Goal: Information Seeking & Learning: Learn about a topic

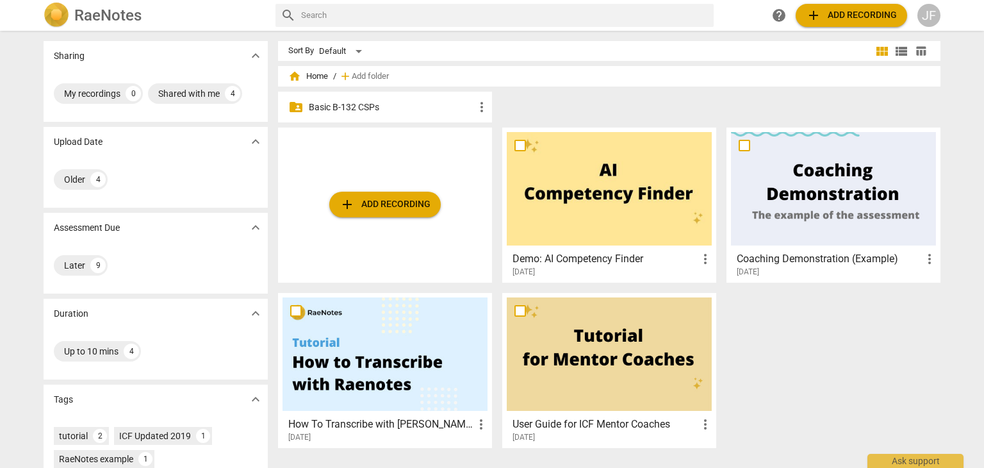
click at [355, 107] on p "Basic B-132 CSPs" at bounding box center [391, 107] width 165 height 13
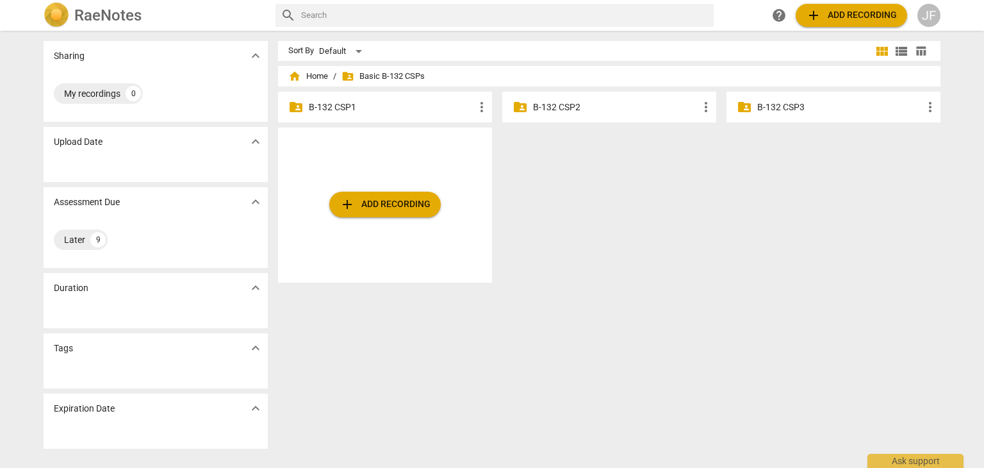
click at [371, 105] on p "B-132 CSP1" at bounding box center [391, 107] width 165 height 13
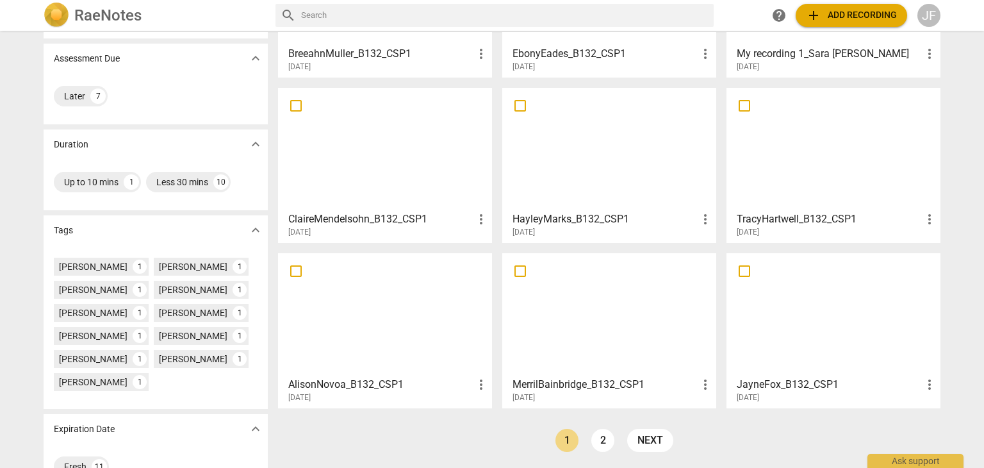
scroll to position [201, 0]
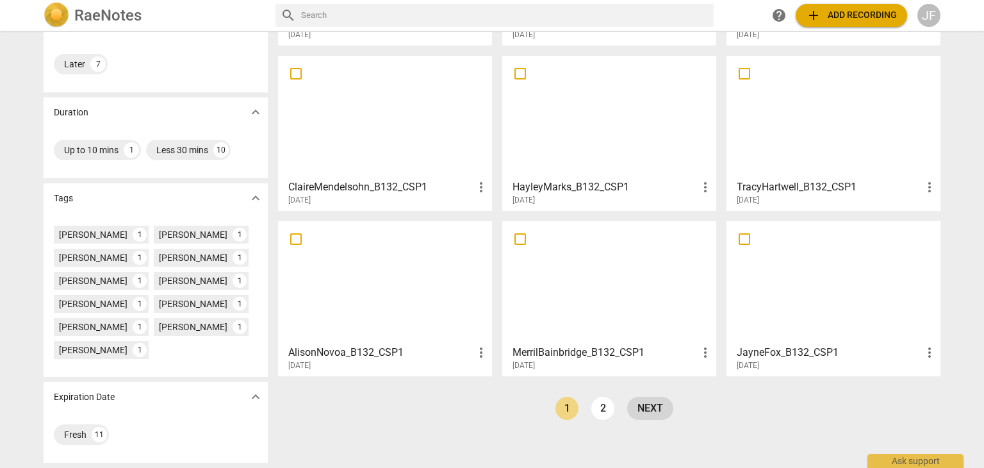
click at [649, 406] on link "next" at bounding box center [650, 408] width 46 height 23
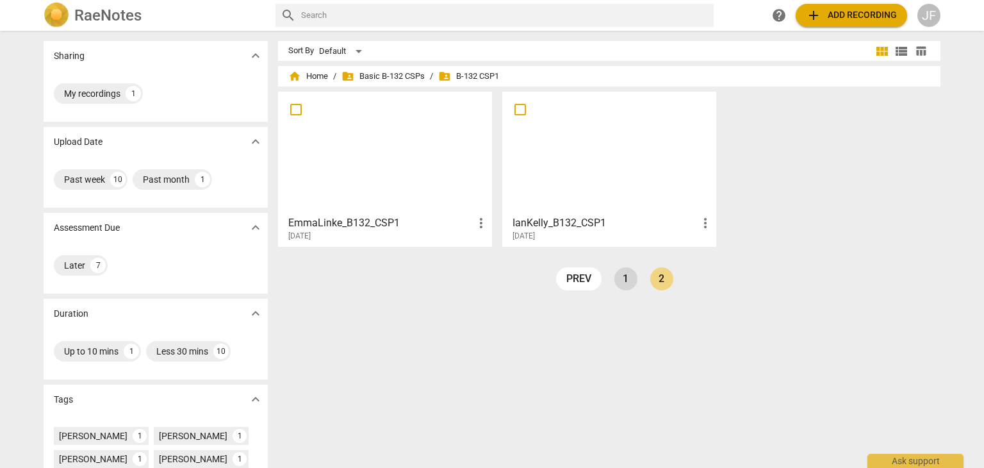
click at [618, 283] on link "1" at bounding box center [626, 278] width 23 height 23
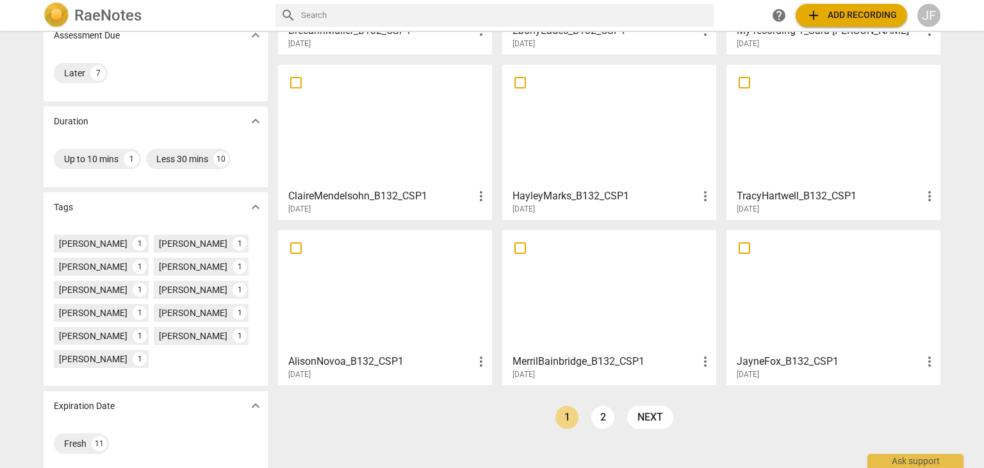
scroll to position [201, 0]
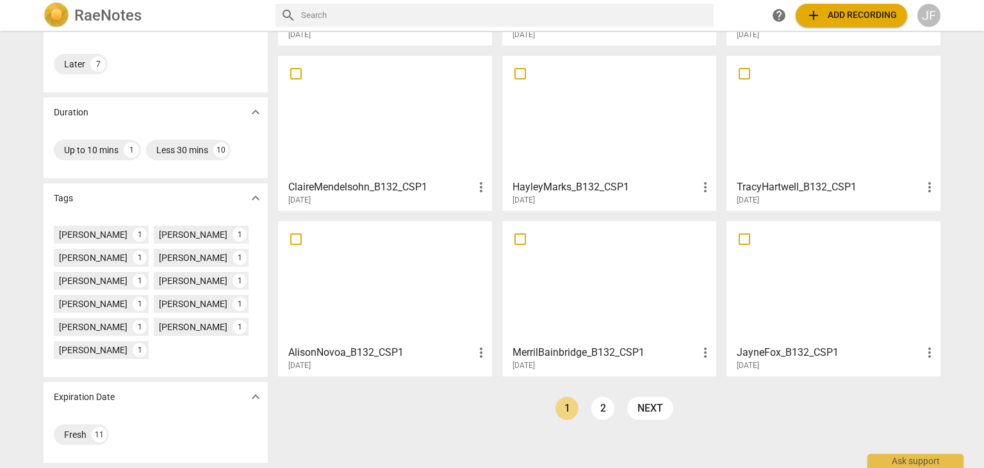
click at [815, 288] on div at bounding box center [833, 282] width 205 height 113
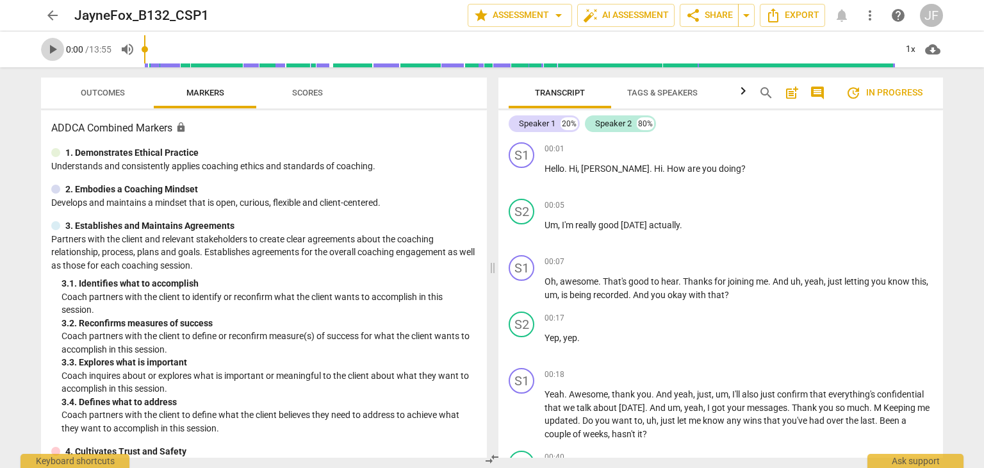
click at [49, 46] on span "play_arrow" at bounding box center [52, 49] width 15 height 15
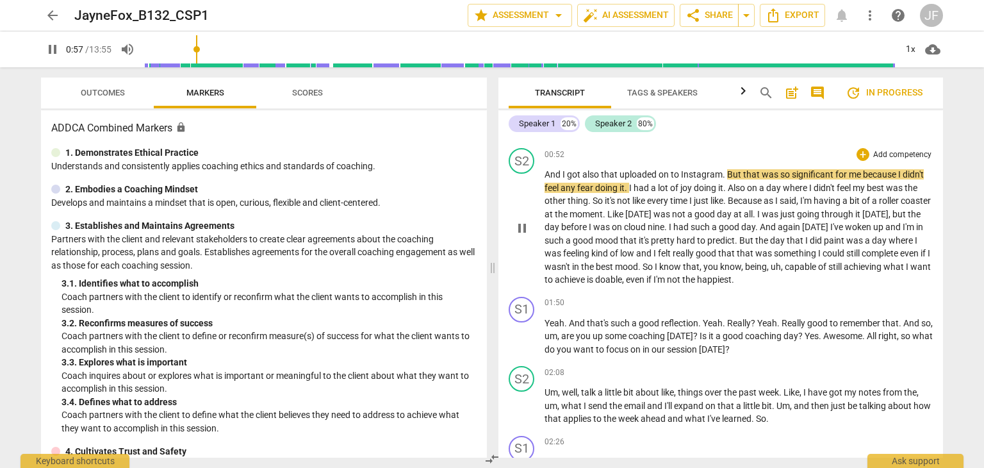
scroll to position [417, 0]
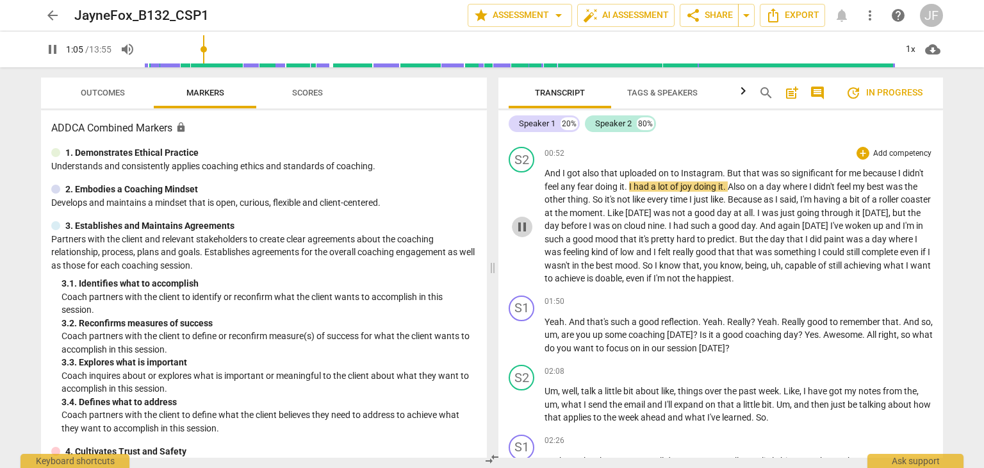
click at [519, 228] on span "pause" at bounding box center [522, 226] width 15 height 15
click at [518, 335] on span "play_arrow" at bounding box center [522, 335] width 15 height 15
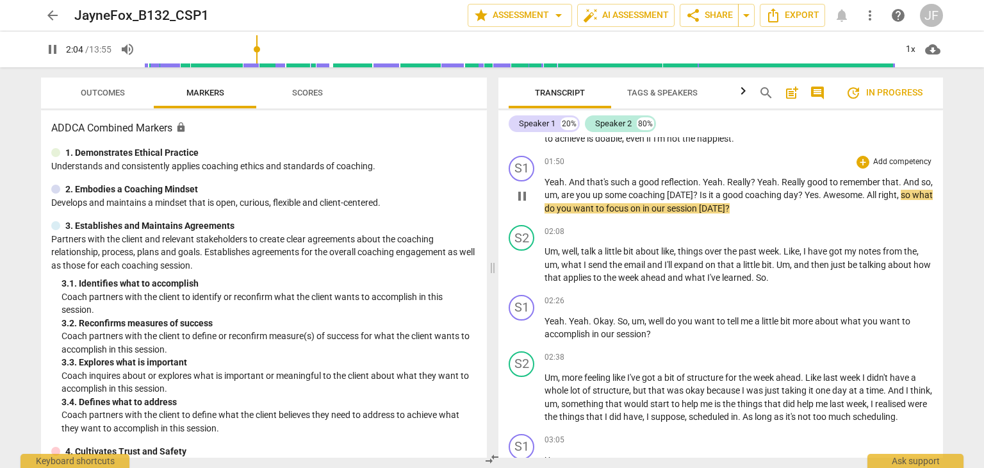
scroll to position [558, 0]
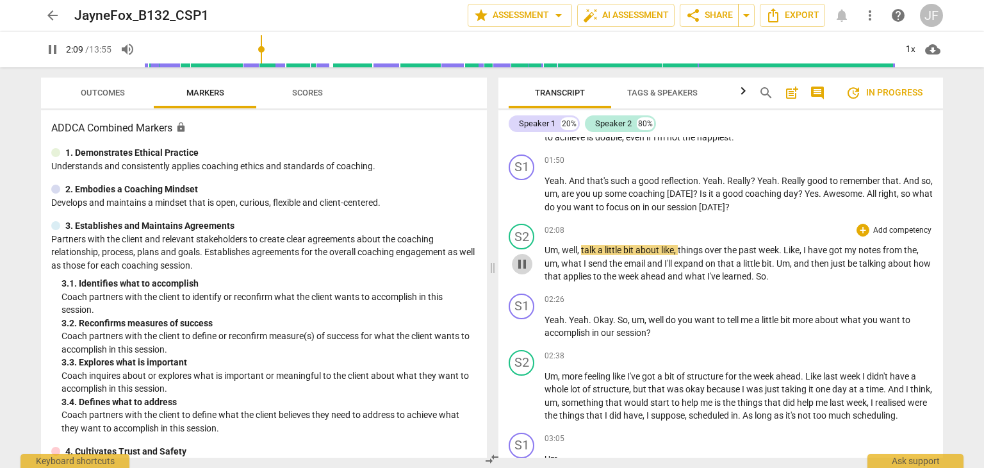
click at [516, 261] on span "pause" at bounding box center [522, 263] width 15 height 15
click at [523, 320] on span "play_arrow" at bounding box center [522, 327] width 15 height 15
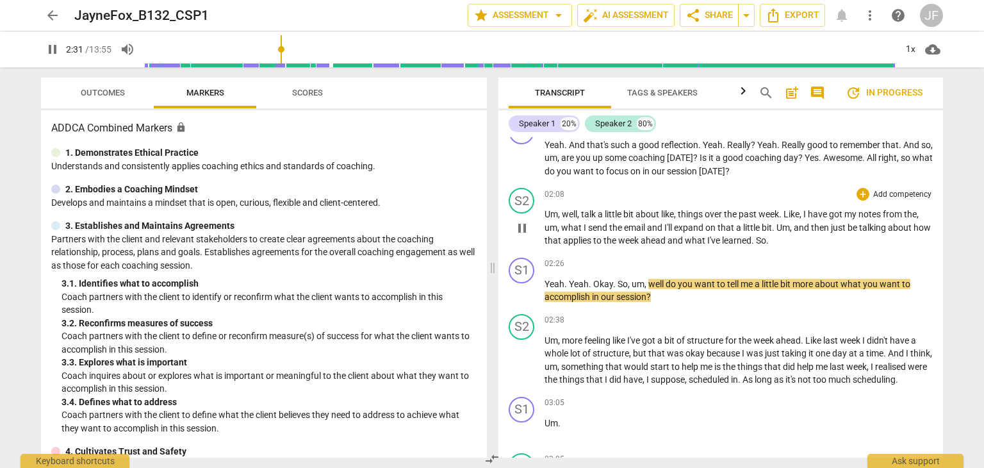
scroll to position [599, 0]
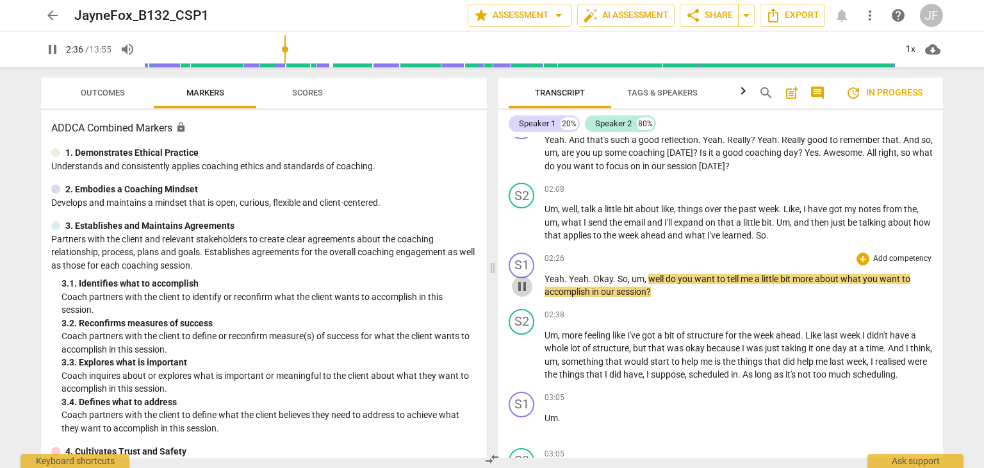
click at [519, 283] on span "pause" at bounding box center [522, 286] width 15 height 15
type input "157"
click at [51, 18] on span "arrow_back" at bounding box center [52, 15] width 15 height 15
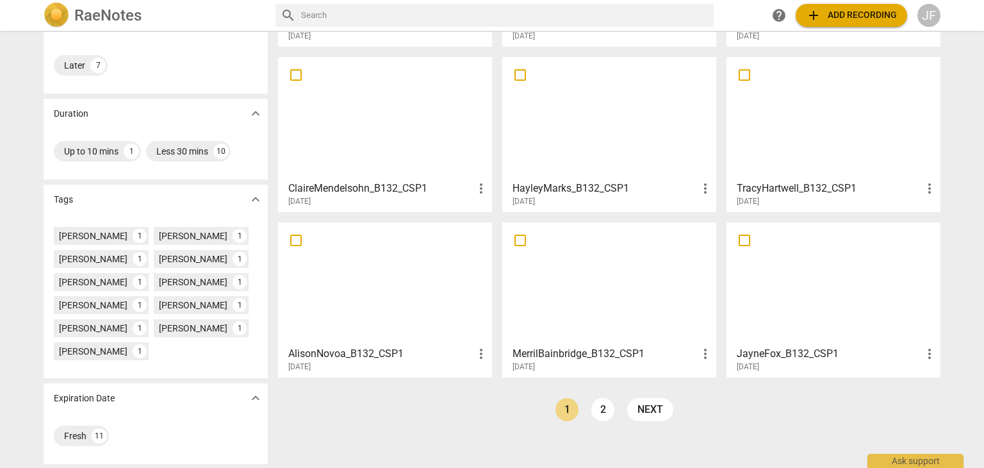
scroll to position [201, 0]
click at [650, 408] on link "next" at bounding box center [650, 408] width 46 height 23
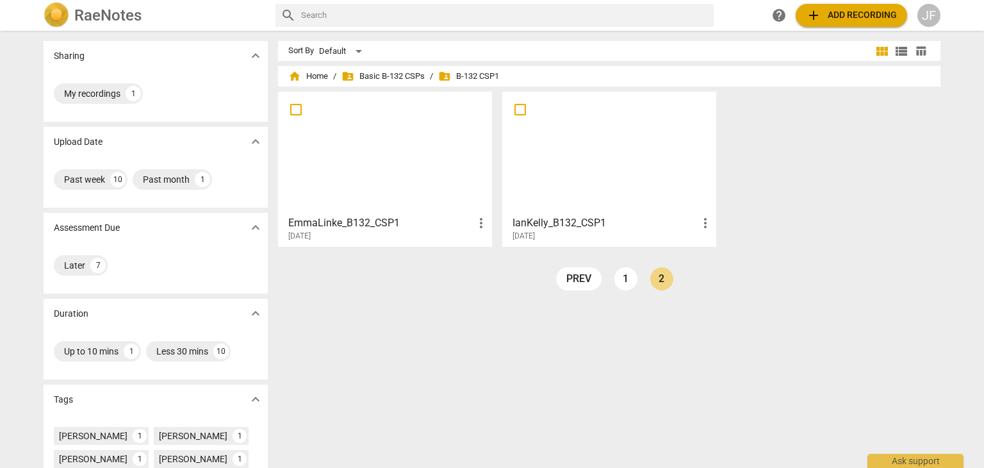
click at [618, 157] on div at bounding box center [609, 152] width 205 height 113
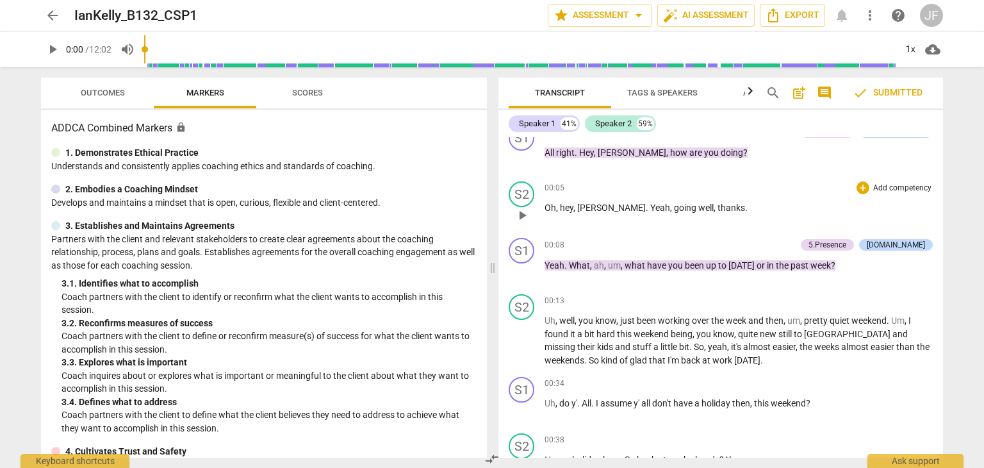
scroll to position [22, 0]
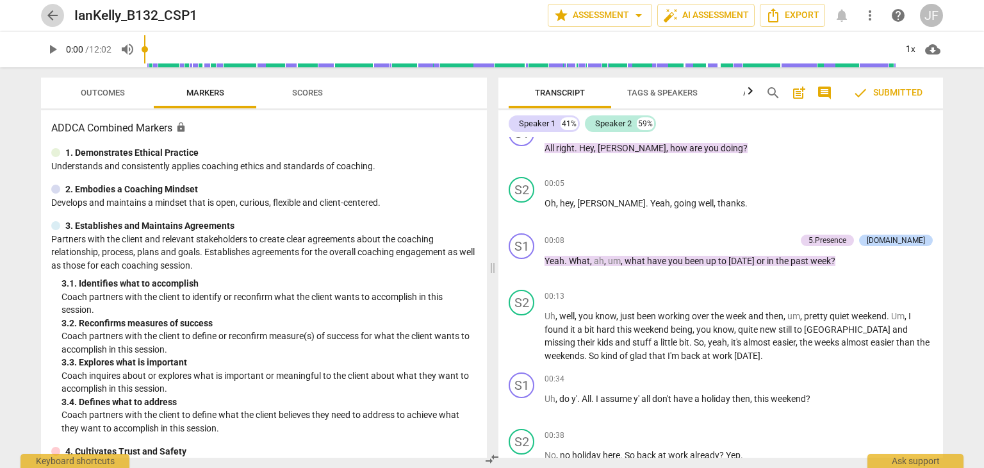
click at [47, 10] on span "arrow_back" at bounding box center [52, 15] width 15 height 15
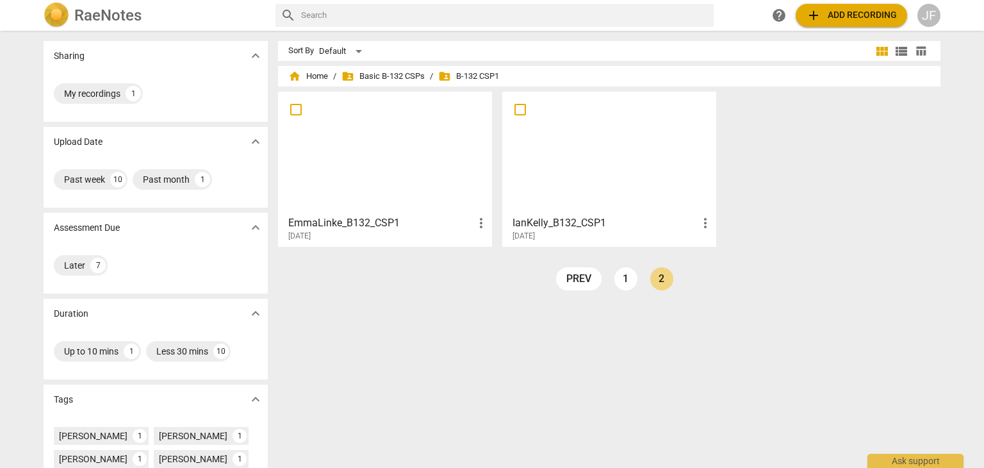
click at [350, 162] on div at bounding box center [385, 152] width 205 height 113
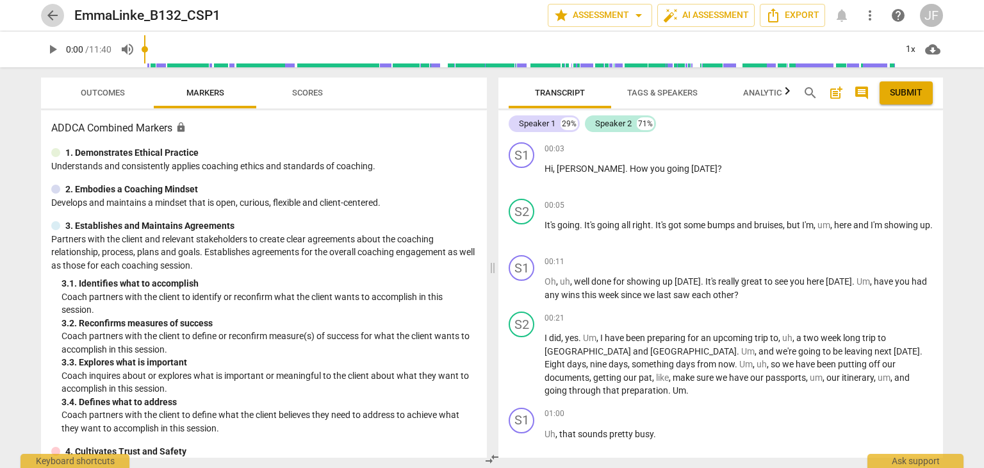
click at [49, 13] on span "arrow_back" at bounding box center [52, 15] width 15 height 15
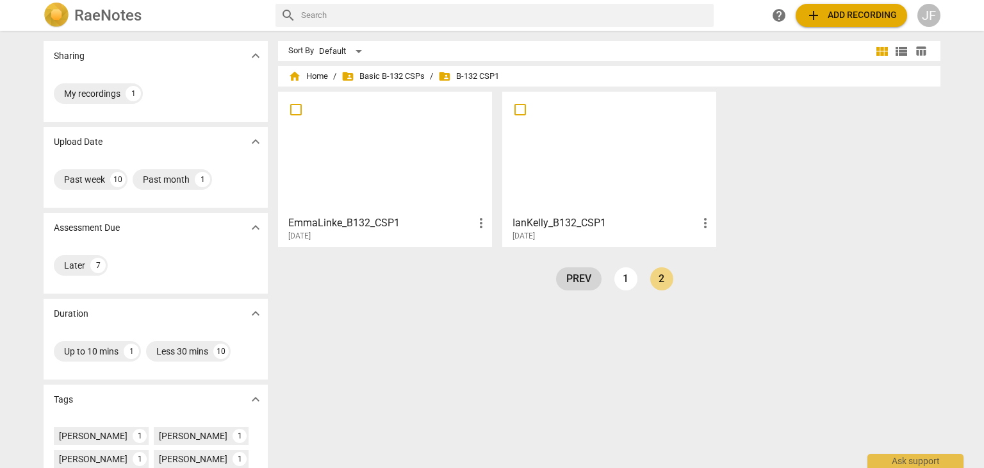
click at [574, 283] on link "prev" at bounding box center [579, 278] width 46 height 23
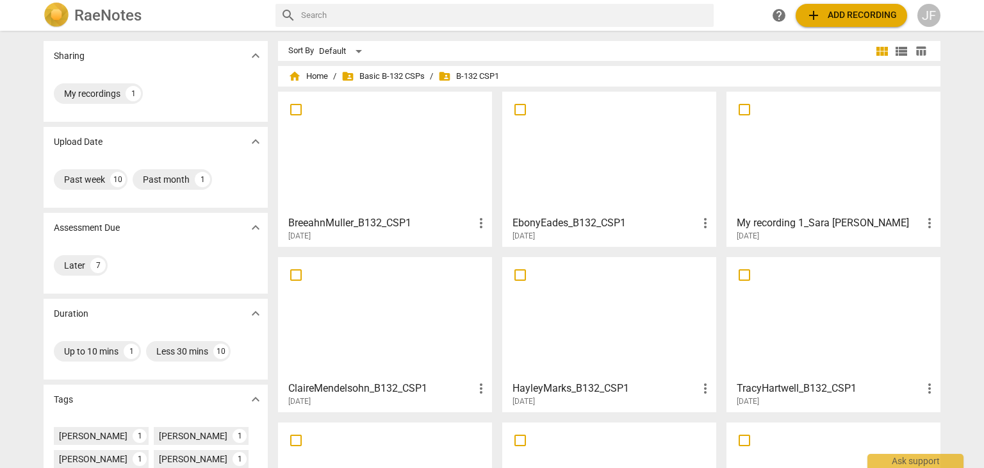
click at [405, 165] on div at bounding box center [385, 152] width 205 height 113
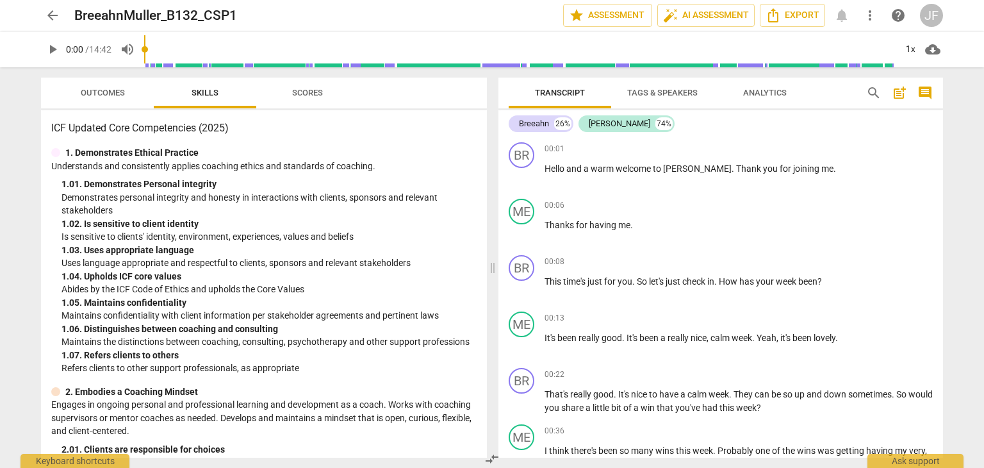
click at [50, 13] on span "arrow_back" at bounding box center [52, 15] width 15 height 15
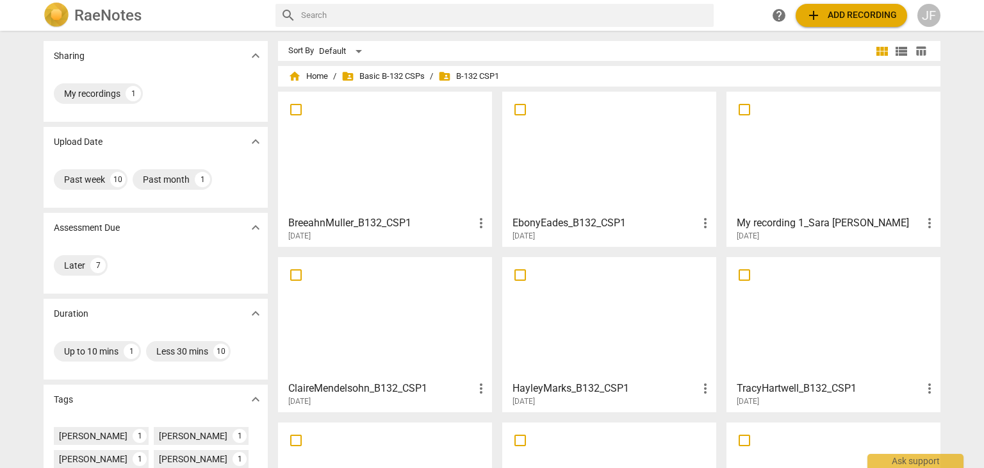
click at [770, 169] on div at bounding box center [833, 152] width 205 height 113
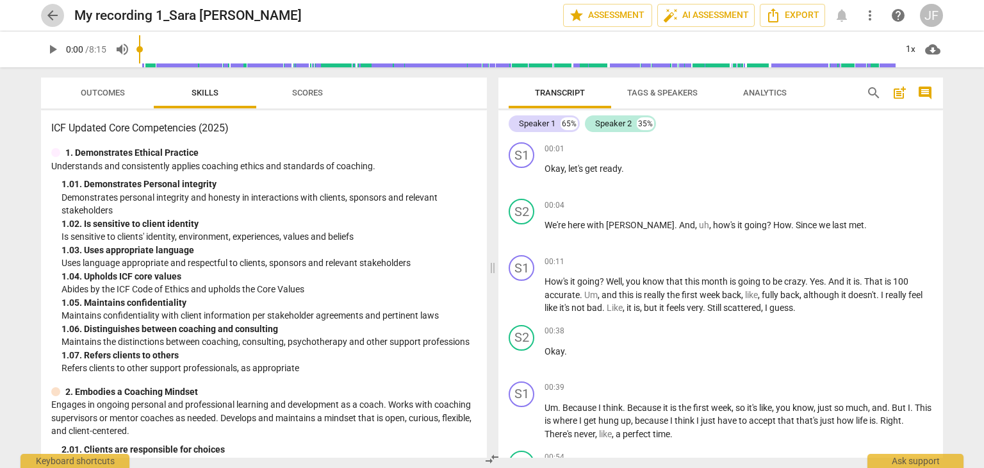
click at [51, 11] on span "arrow_back" at bounding box center [52, 15] width 15 height 15
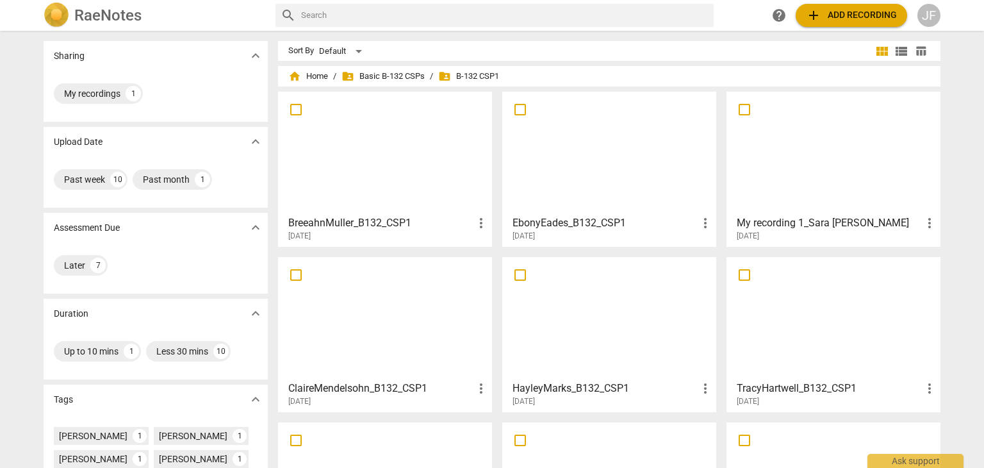
scroll to position [1, 0]
click at [581, 164] on div at bounding box center [609, 151] width 205 height 113
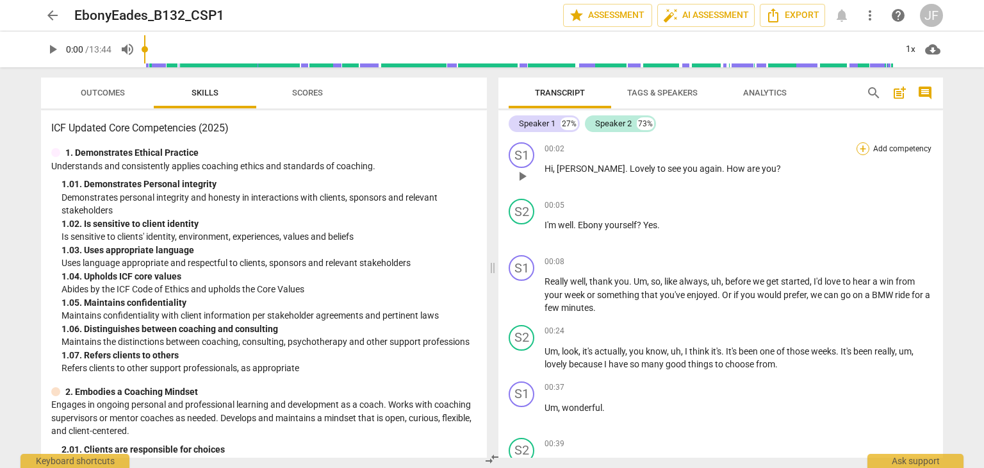
click at [863, 149] on div "+" at bounding box center [863, 148] width 13 height 13
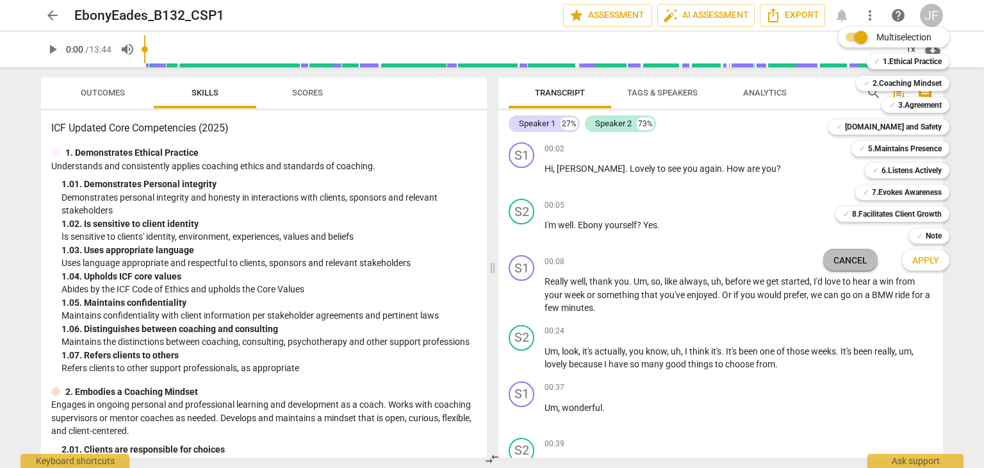
click at [847, 266] on span "Cancel" at bounding box center [851, 260] width 34 height 13
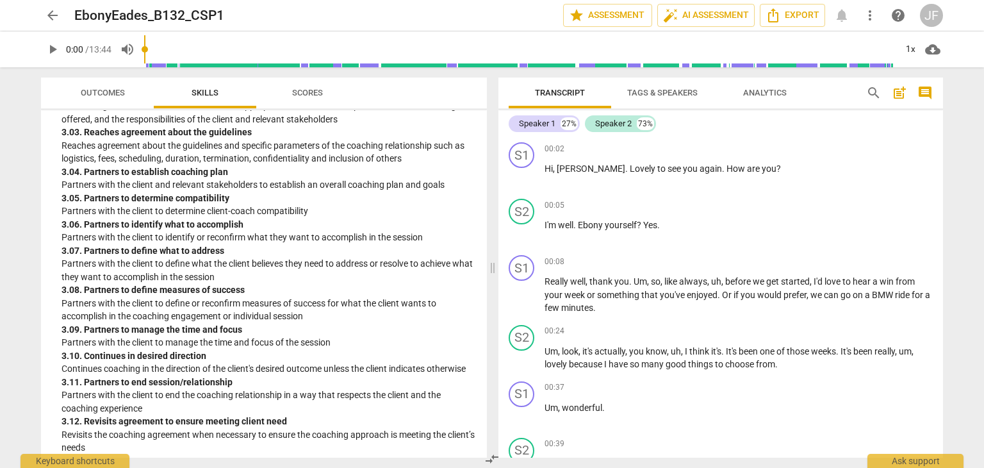
scroll to position [738, 0]
click at [46, 13] on span "arrow_back" at bounding box center [52, 15] width 15 height 15
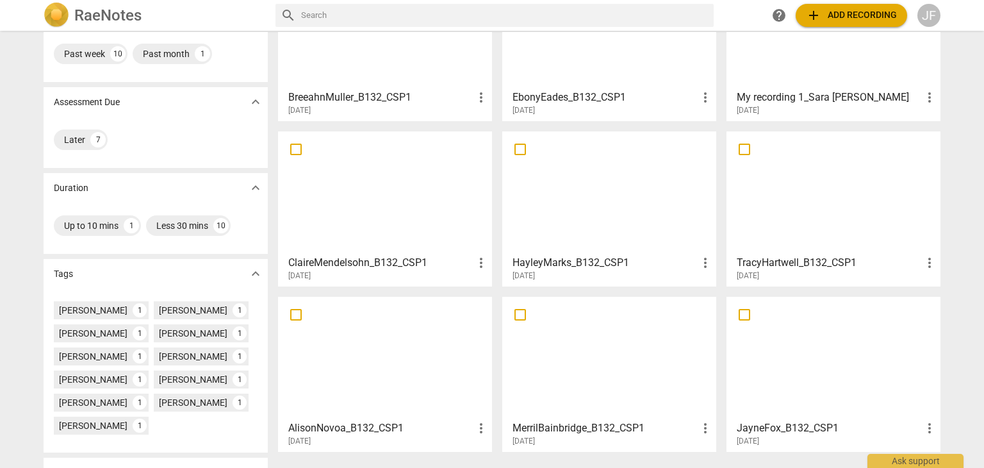
scroll to position [201, 0]
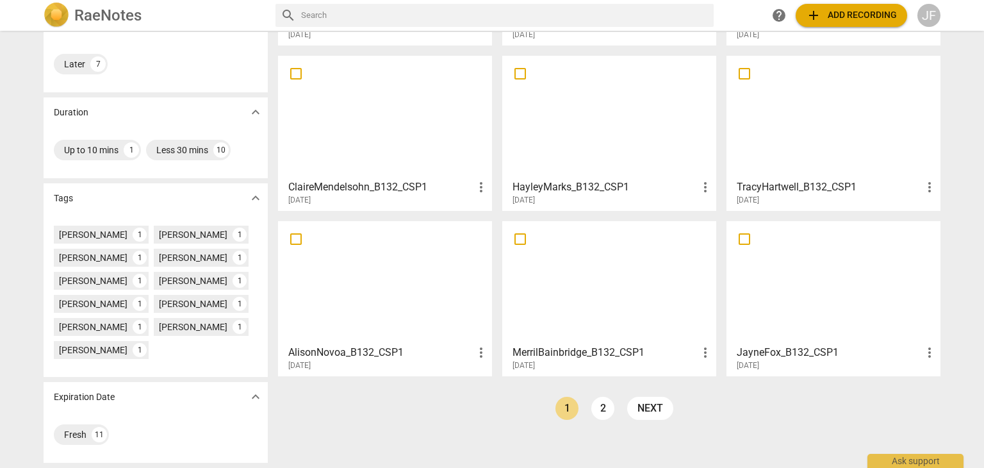
click at [645, 419] on ul "prev 1 2 next" at bounding box center [614, 411] width 131 height 29
click at [647, 414] on link "next" at bounding box center [650, 408] width 46 height 23
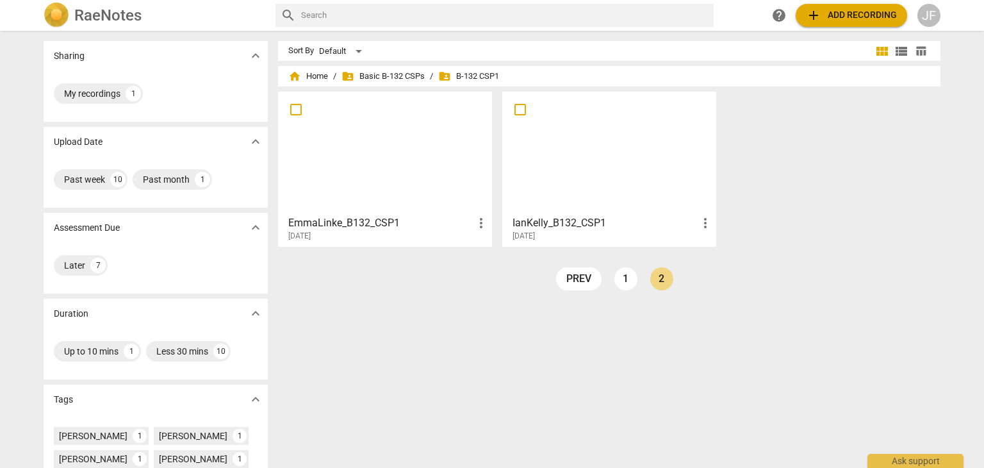
click at [595, 185] on div at bounding box center [609, 152] width 205 height 113
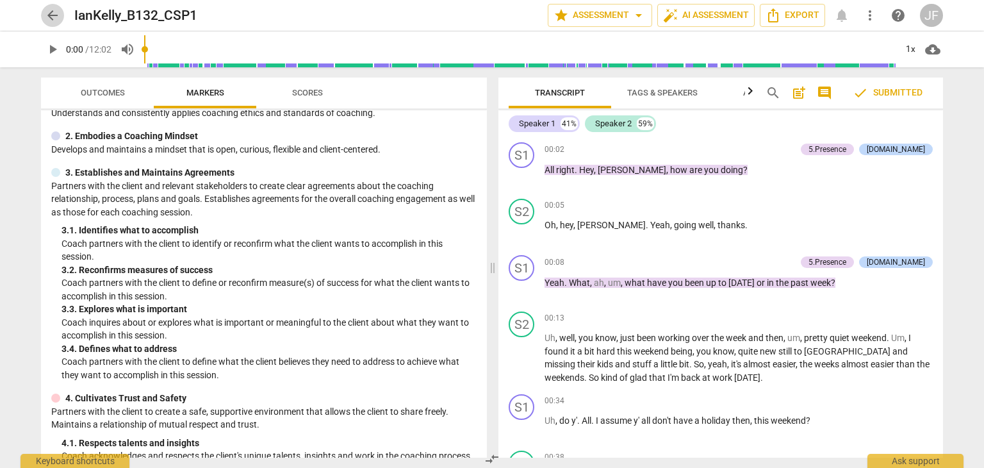
click at [46, 14] on span "arrow_back" at bounding box center [52, 15] width 15 height 15
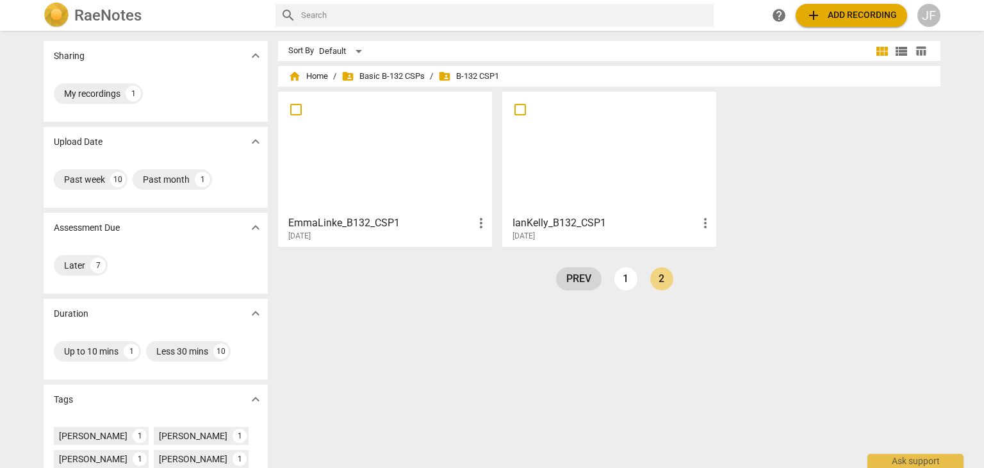
click at [581, 270] on link "prev" at bounding box center [579, 278] width 46 height 23
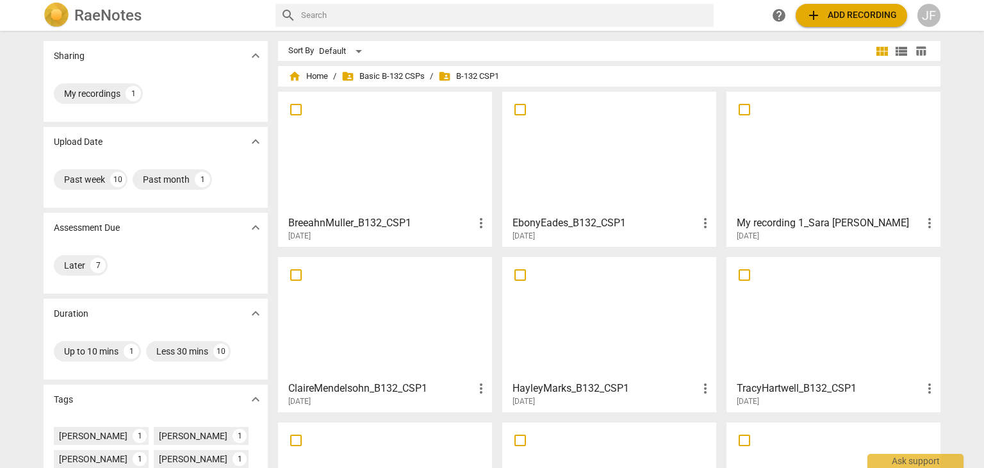
click at [340, 316] on div at bounding box center [385, 317] width 205 height 113
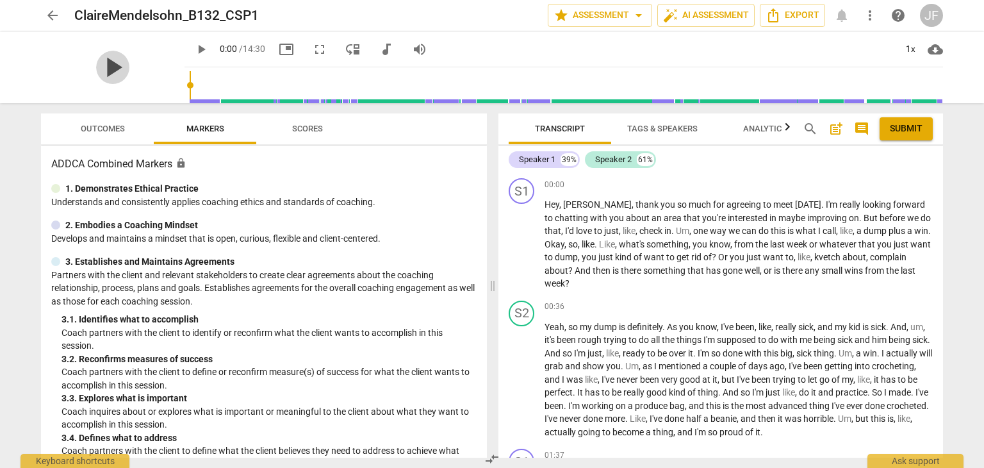
click at [96, 65] on span "play_arrow" at bounding box center [112, 67] width 33 height 33
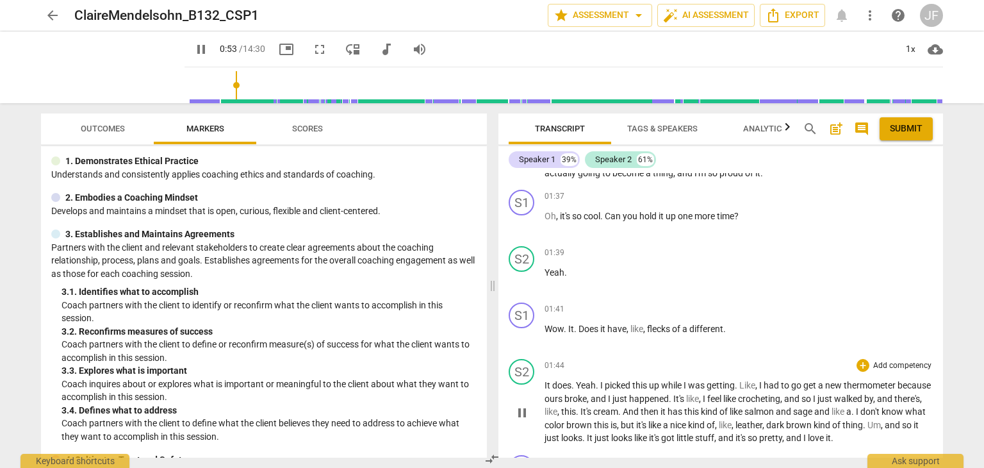
scroll to position [241, 0]
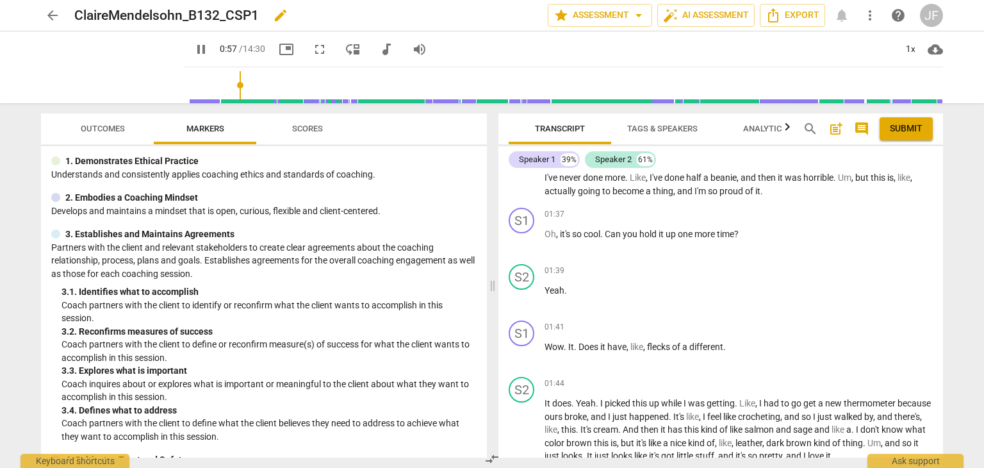
click at [426, 21] on div "ClaireMendelsohn_B132_CSP1 edit" at bounding box center [305, 15] width 463 height 23
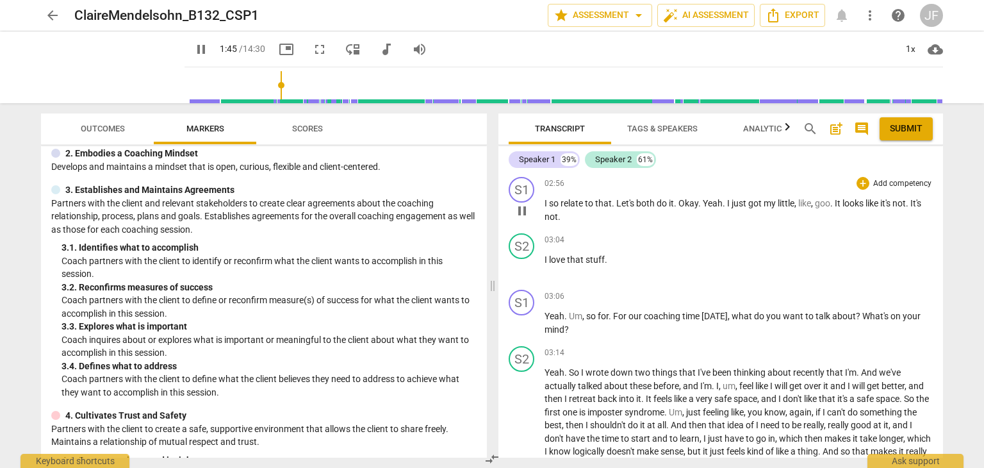
scroll to position [1227, 0]
type input "119"
click at [46, 19] on span "arrow_back" at bounding box center [52, 15] width 15 height 15
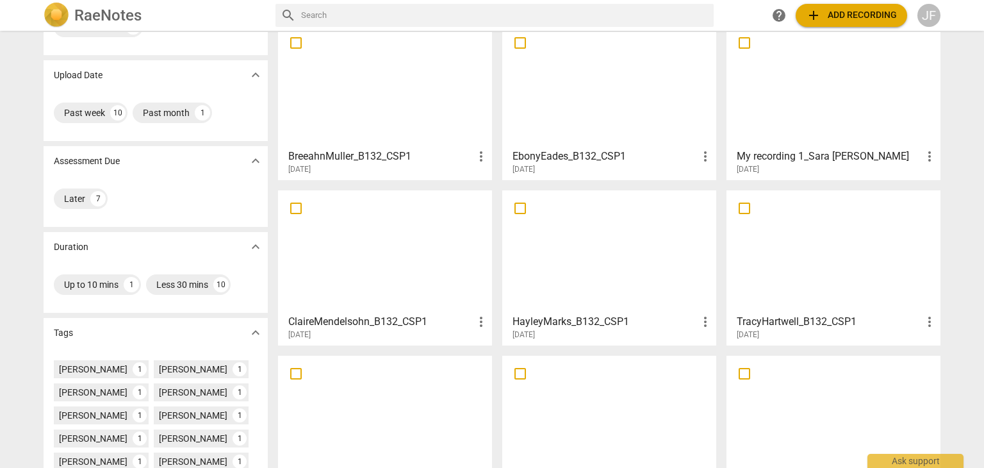
scroll to position [68, 0]
click at [586, 249] on div at bounding box center [609, 250] width 205 height 113
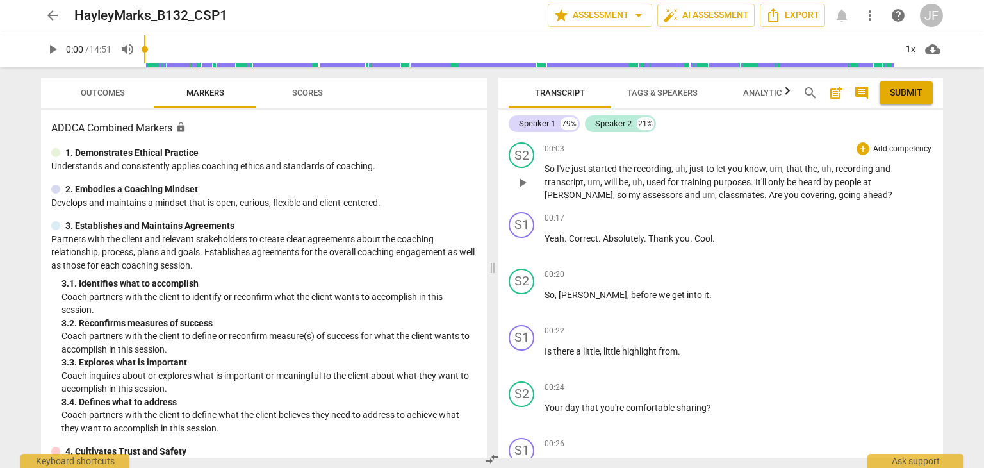
scroll to position [59, 0]
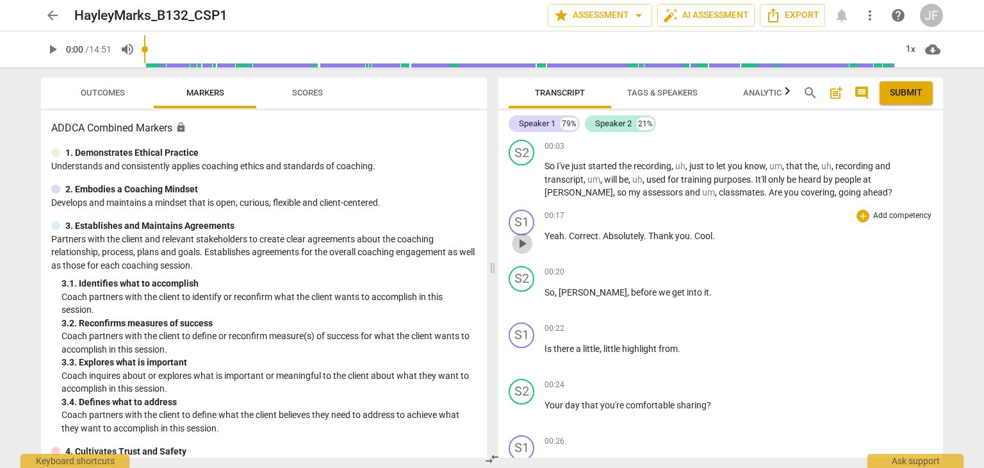
click at [526, 247] on span "play_arrow" at bounding box center [522, 243] width 15 height 15
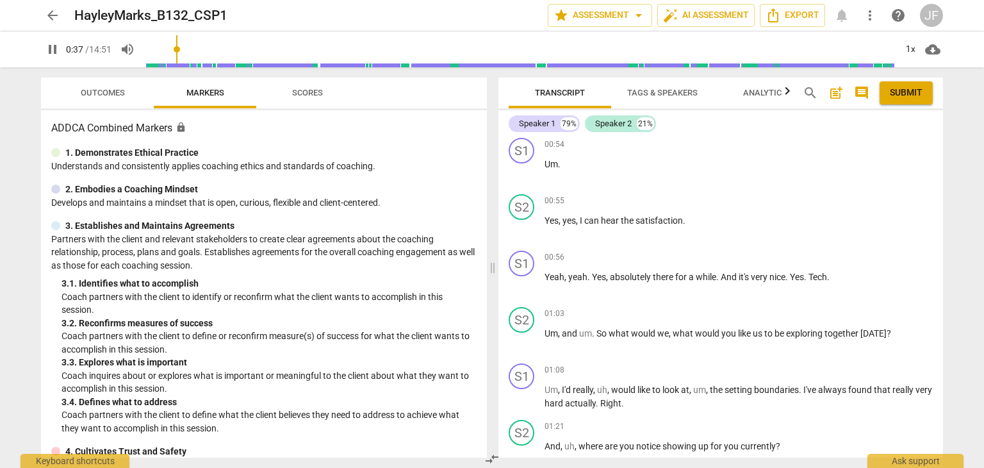
scroll to position [486, 0]
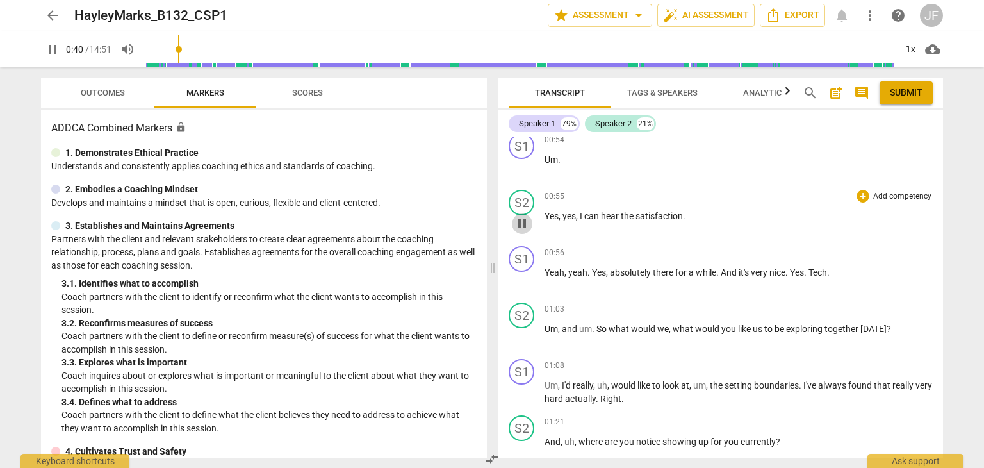
click at [522, 216] on span "pause" at bounding box center [522, 223] width 15 height 15
click at [524, 217] on span "play_arrow" at bounding box center [522, 223] width 15 height 15
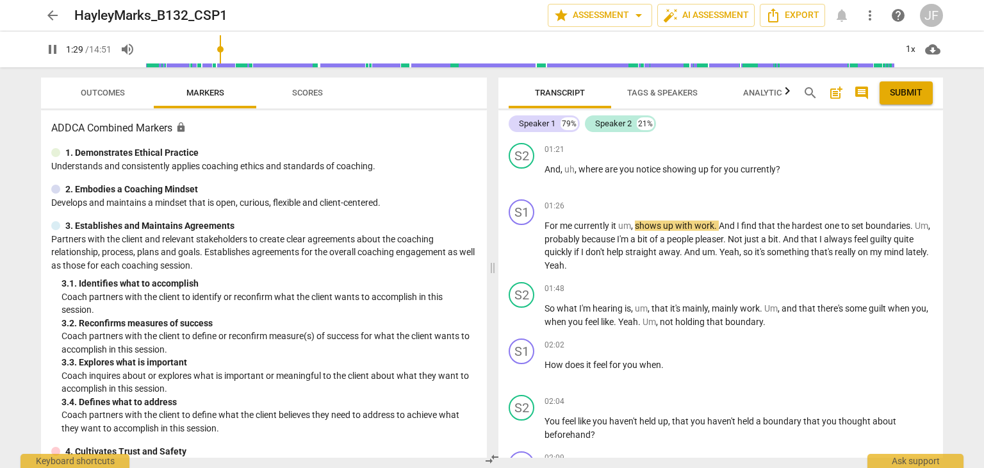
scroll to position [761, 0]
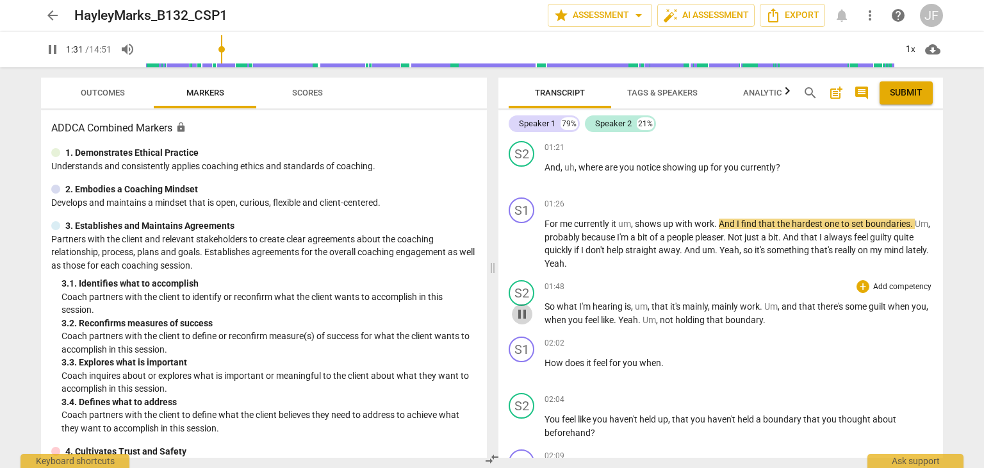
click at [529, 306] on span "pause" at bounding box center [522, 313] width 15 height 15
click at [527, 309] on span "play_arrow" at bounding box center [522, 313] width 15 height 15
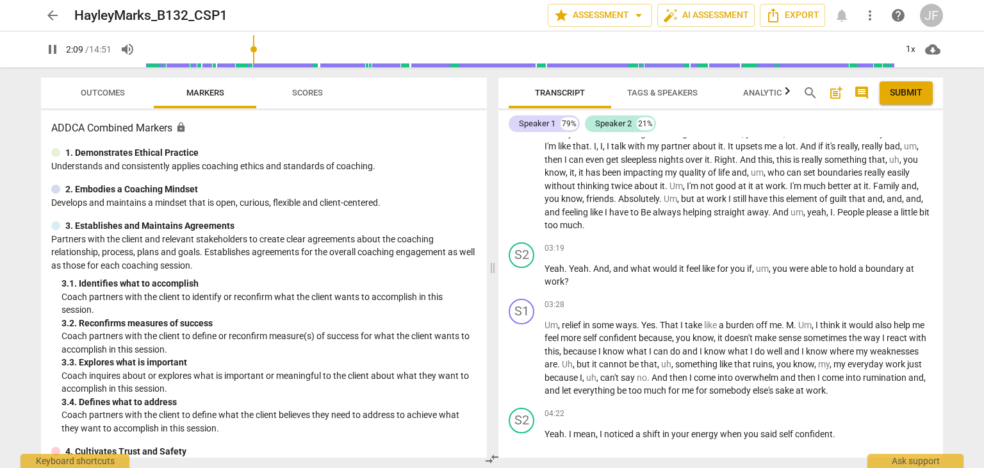
scroll to position [1120, 0]
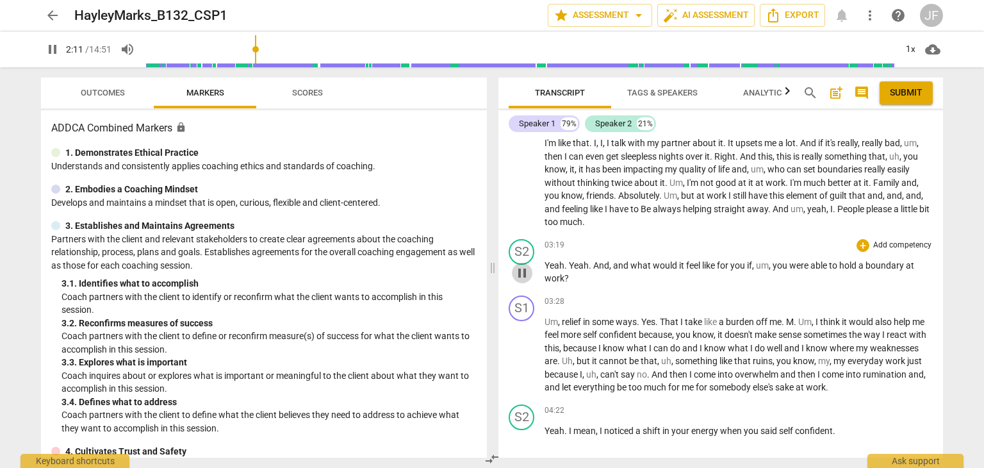
click at [525, 267] on span "pause" at bounding box center [522, 272] width 15 height 15
click at [527, 265] on span "play_arrow" at bounding box center [522, 272] width 15 height 15
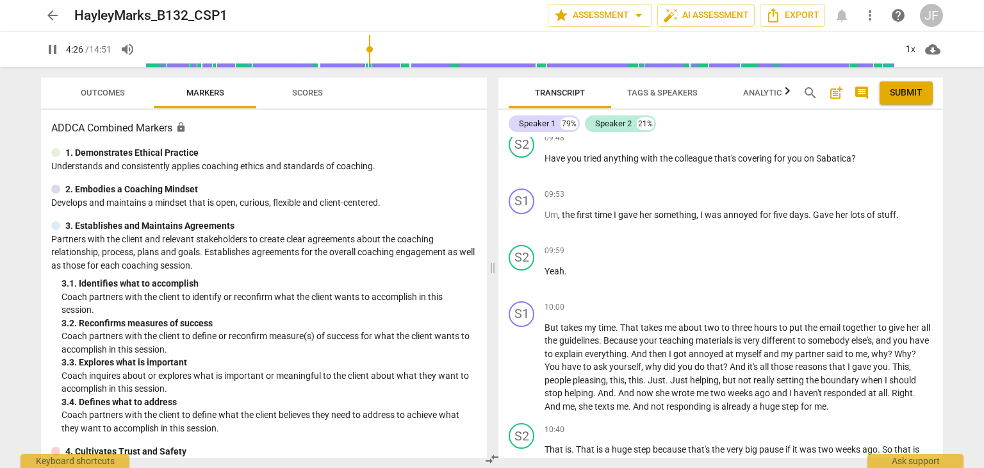
scroll to position [2472, 0]
type input "270"
click at [47, 19] on span "arrow_back" at bounding box center [52, 15] width 15 height 15
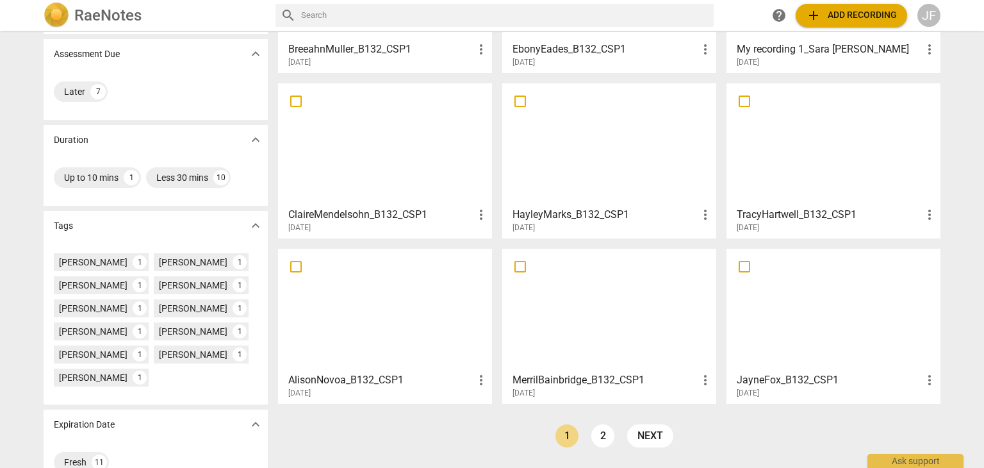
scroll to position [176, 0]
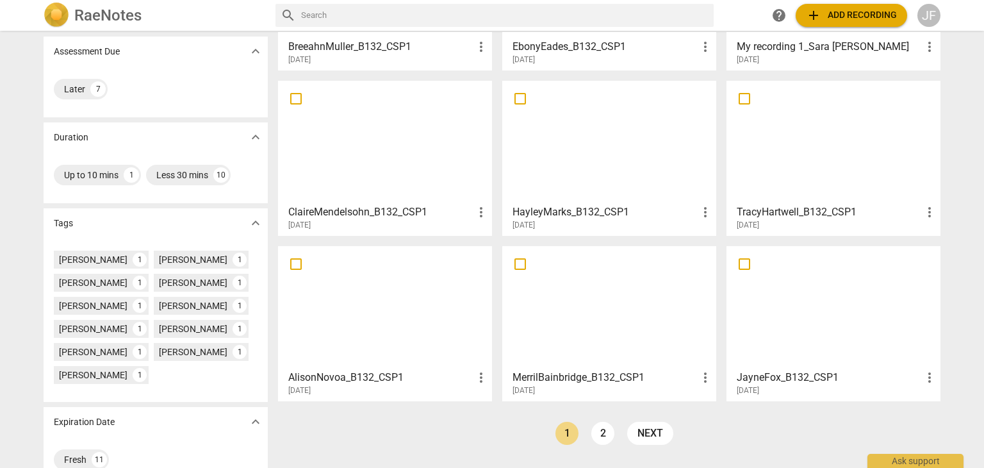
click at [800, 149] on div at bounding box center [833, 141] width 205 height 113
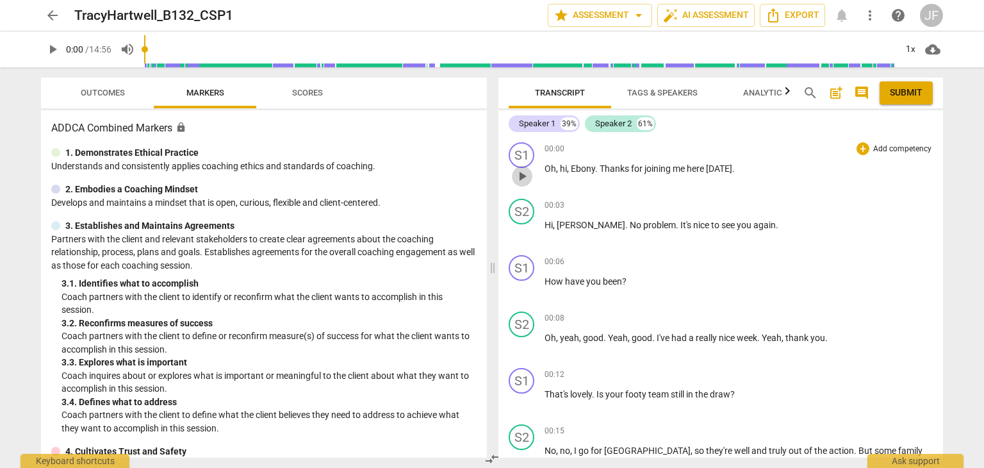
click at [522, 171] on span "play_arrow" at bounding box center [522, 176] width 15 height 15
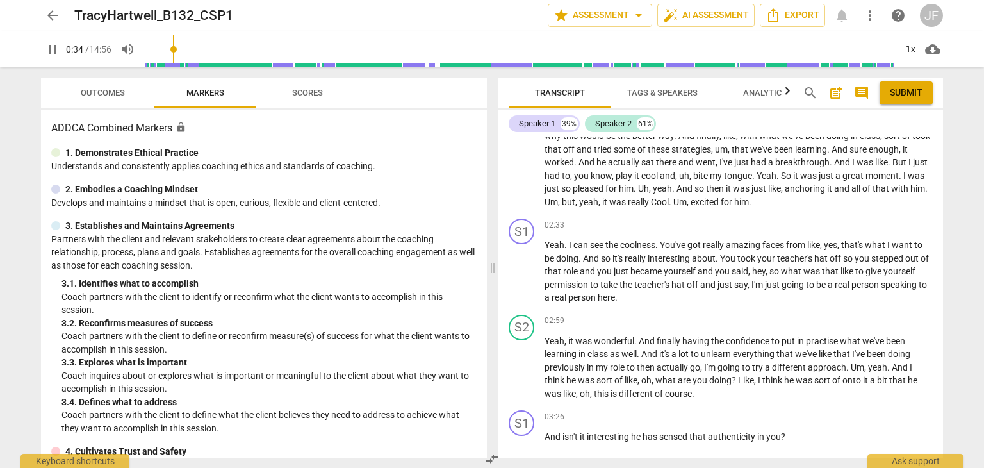
scroll to position [784, 0]
click at [551, 240] on span "Yeah" at bounding box center [555, 245] width 20 height 10
click at [518, 269] on span "pause" at bounding box center [522, 272] width 15 height 15
click at [525, 265] on span "play_arrow" at bounding box center [522, 272] width 15 height 15
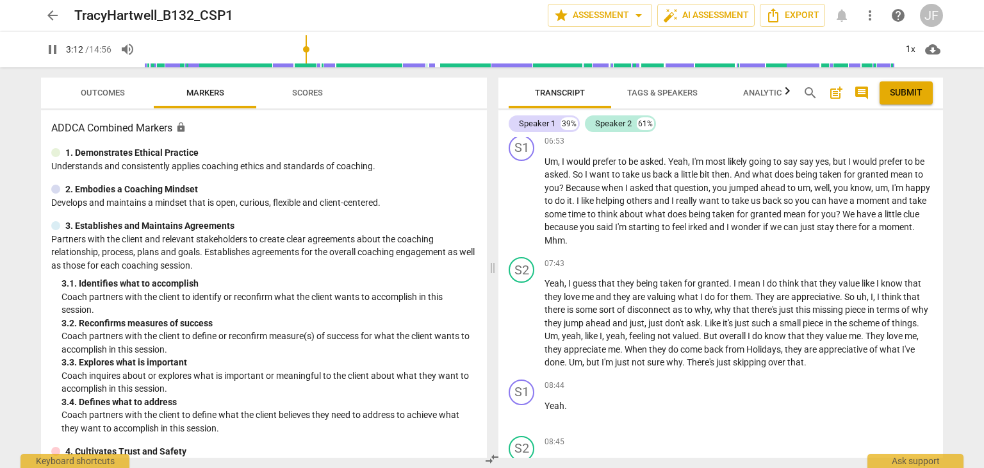
scroll to position [1735, 0]
type input "195"
click at [47, 16] on span "arrow_back" at bounding box center [52, 15] width 15 height 15
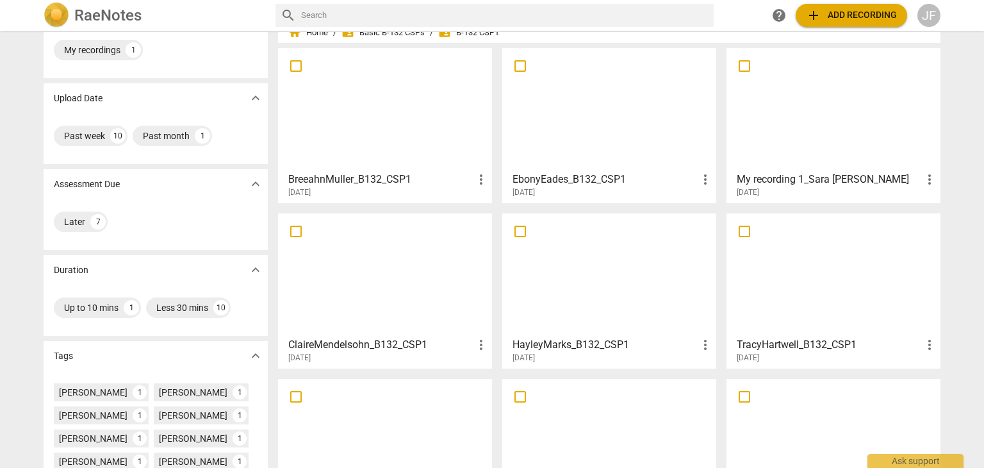
scroll to position [45, 0]
click at [576, 114] on div at bounding box center [609, 107] width 205 height 113
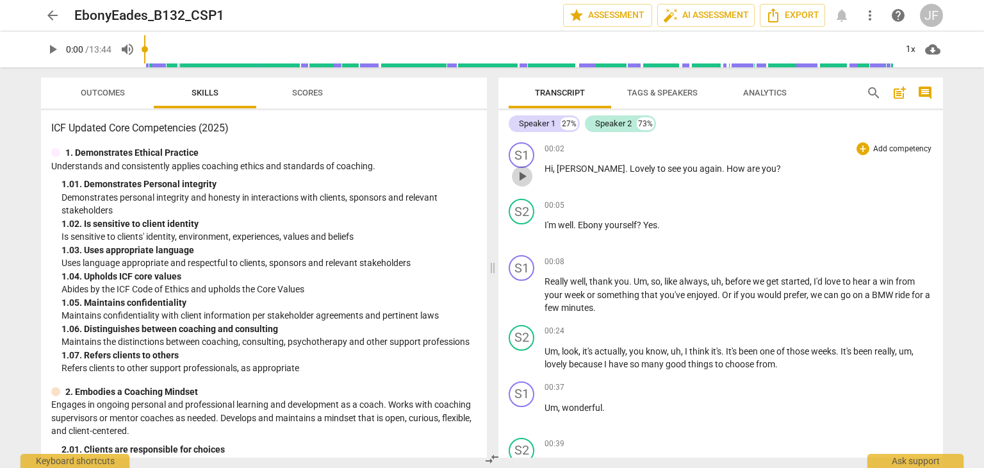
click at [517, 169] on span "play_arrow" at bounding box center [522, 176] width 15 height 15
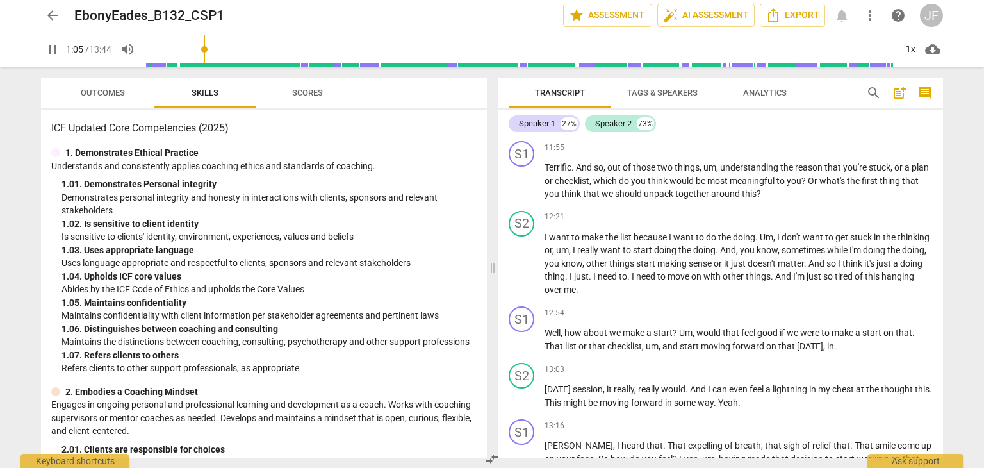
scroll to position [2379, 0]
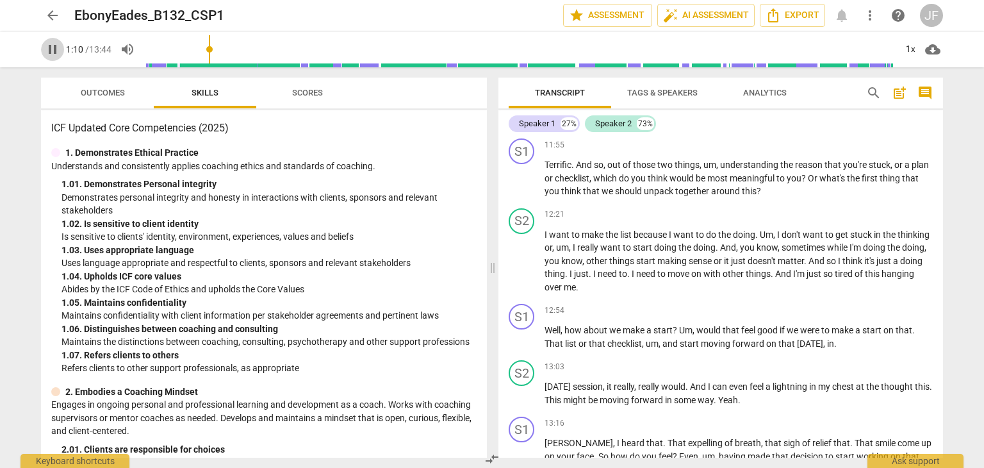
click at [49, 46] on span "pause" at bounding box center [52, 49] width 15 height 15
type input "71"
click at [56, 17] on span "arrow_back" at bounding box center [52, 15] width 15 height 15
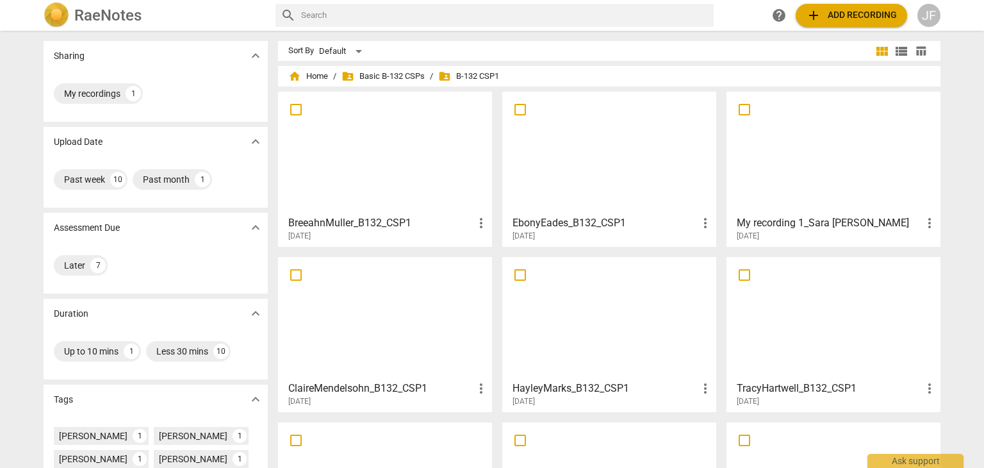
scroll to position [15, 0]
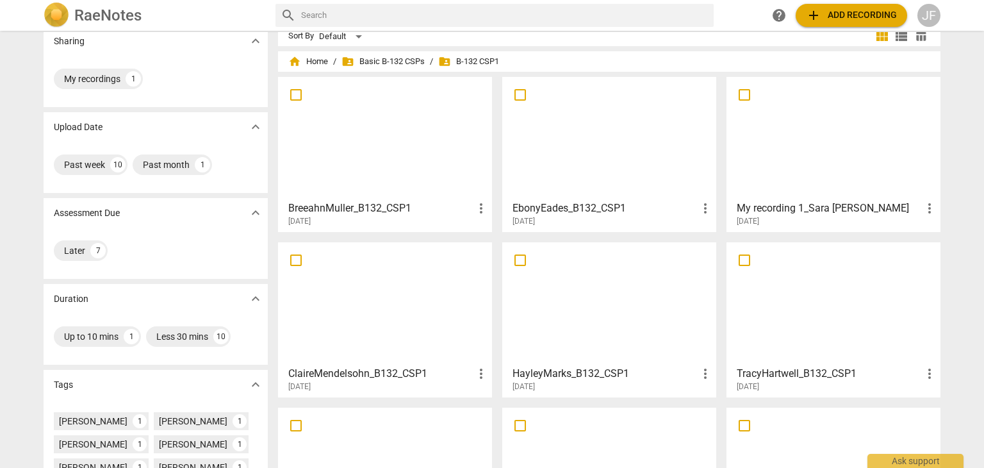
click at [826, 135] on div at bounding box center [833, 137] width 205 height 113
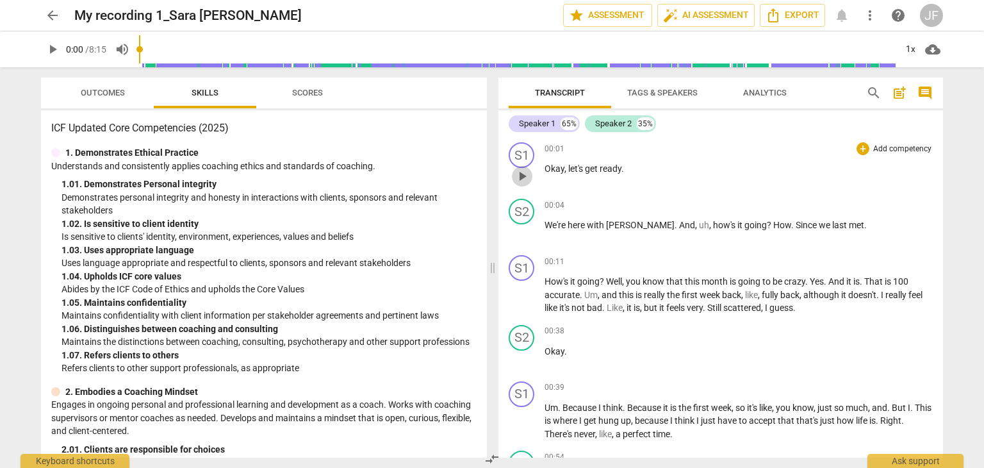
click at [523, 177] on span "play_arrow" at bounding box center [522, 176] width 15 height 15
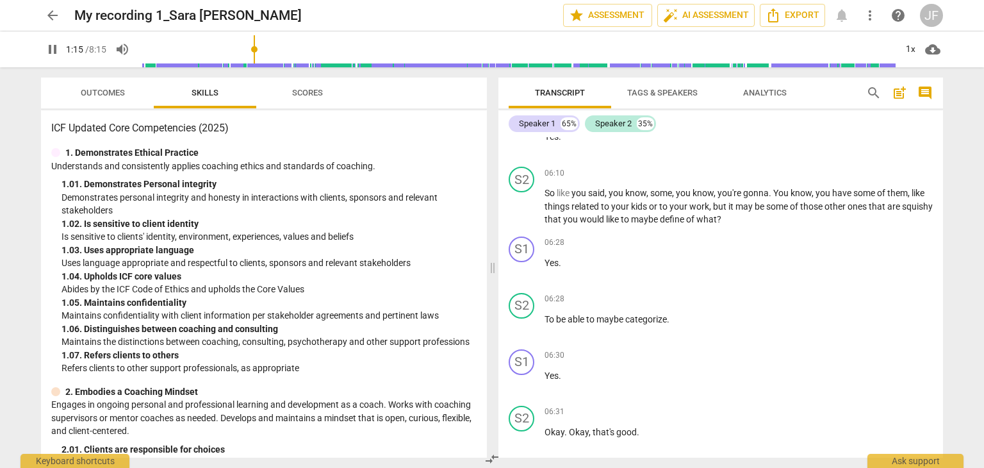
scroll to position [3916, 0]
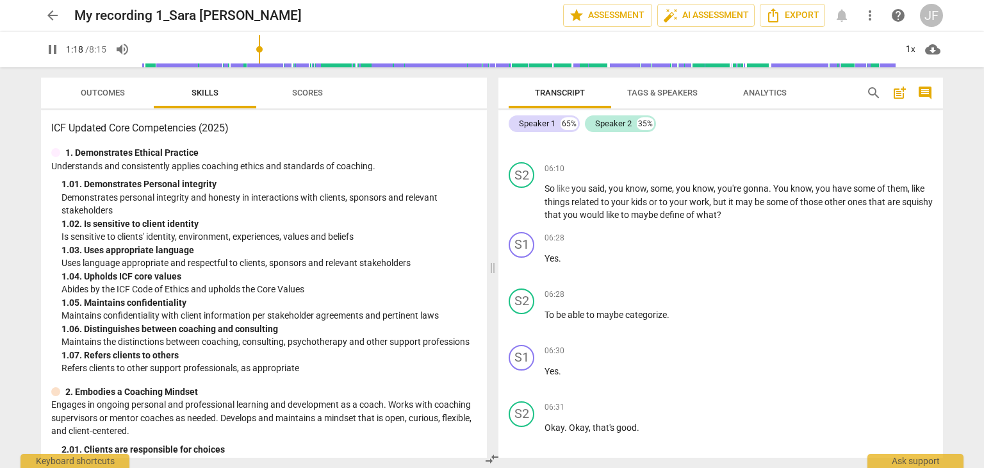
type input "79"
click at [47, 12] on span "arrow_back" at bounding box center [52, 15] width 15 height 15
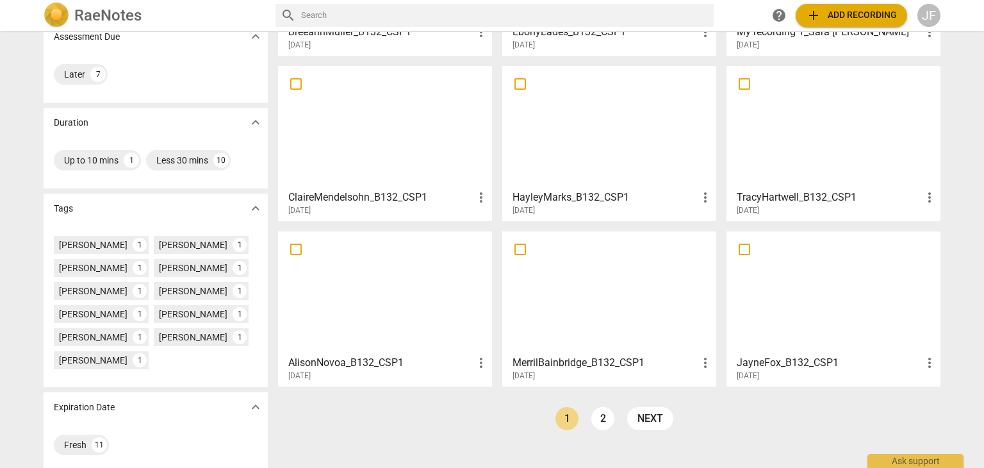
scroll to position [201, 0]
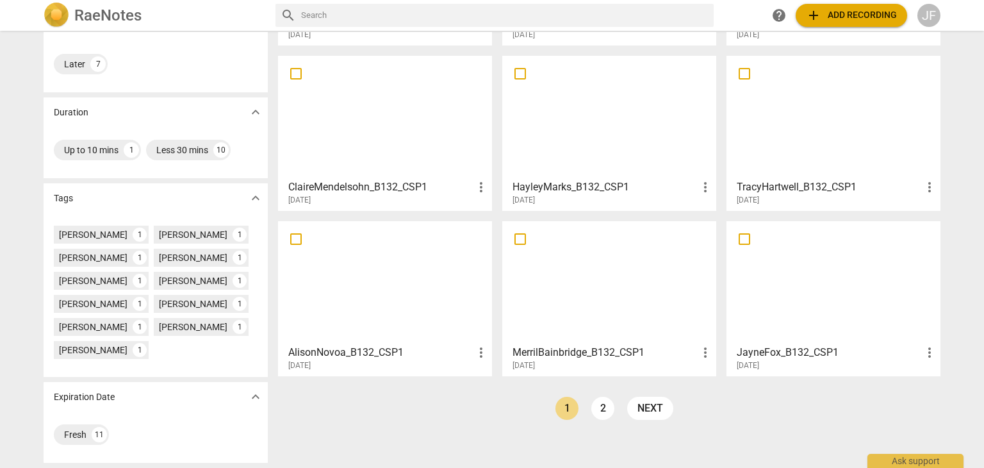
click at [569, 297] on div at bounding box center [609, 282] width 205 height 113
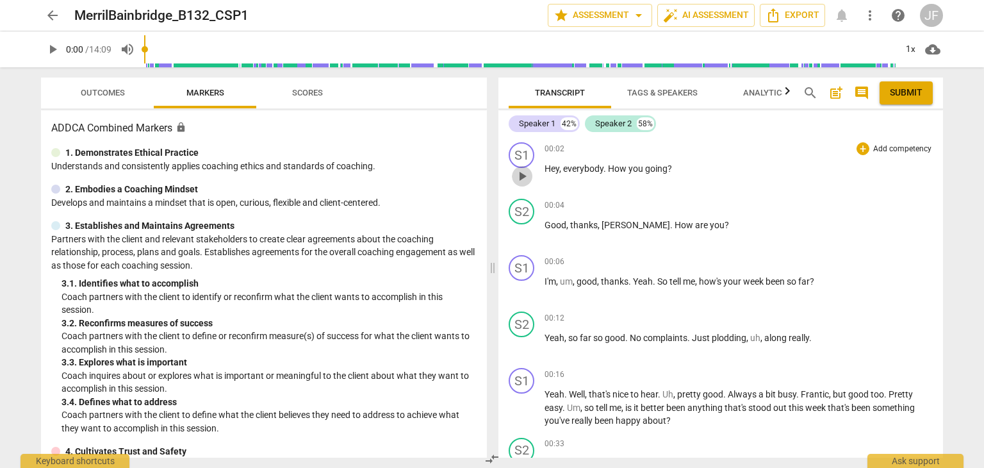
click at [520, 170] on span "play_arrow" at bounding box center [522, 176] width 15 height 15
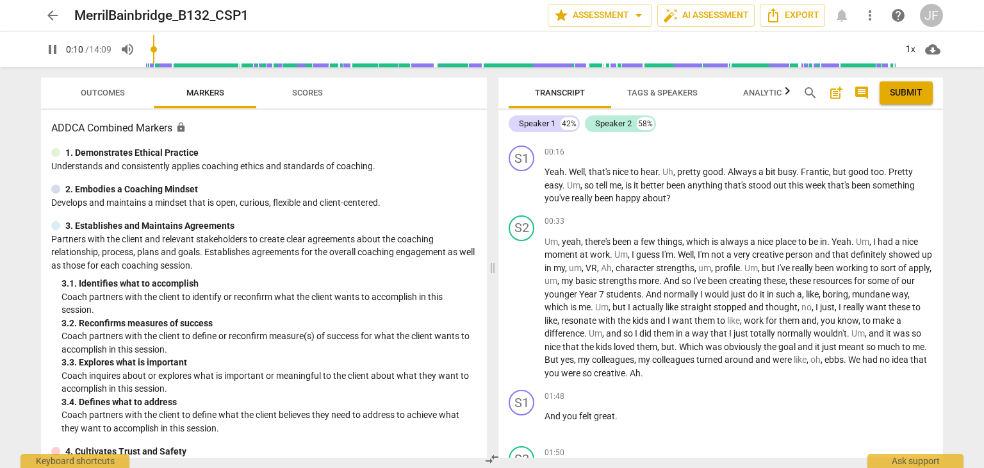
click at [648, 228] on div "00:33 + Add competency keyboard_arrow_right Um , yeah , there's been a few thin…" at bounding box center [739, 297] width 388 height 165
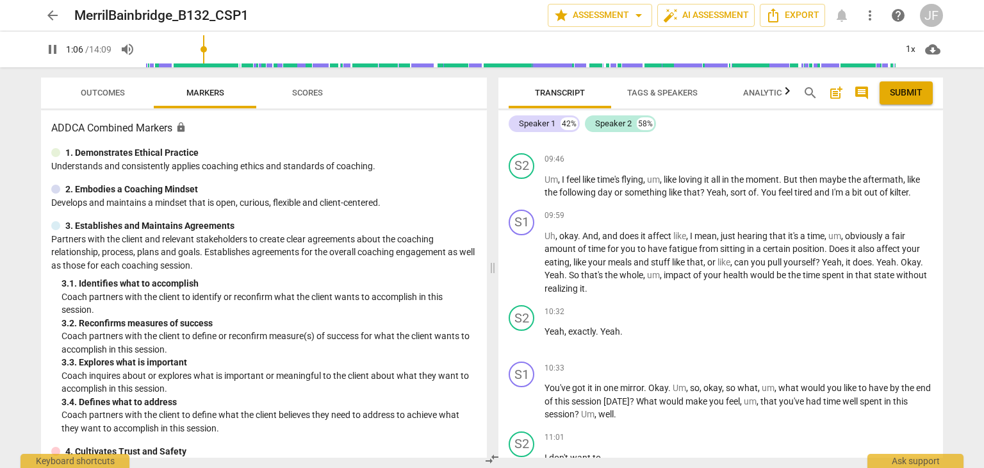
scroll to position [3048, 0]
type input "70"
click at [50, 17] on span "arrow_back" at bounding box center [52, 15] width 15 height 15
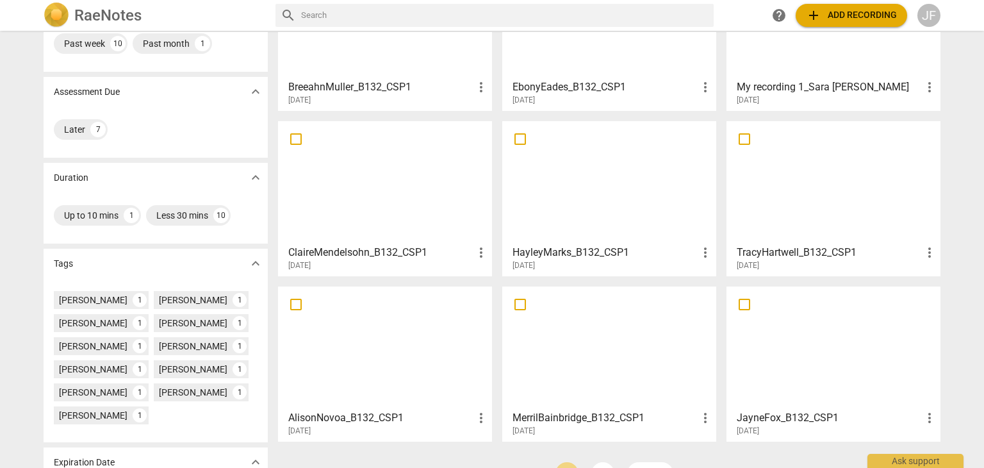
scroll to position [201, 0]
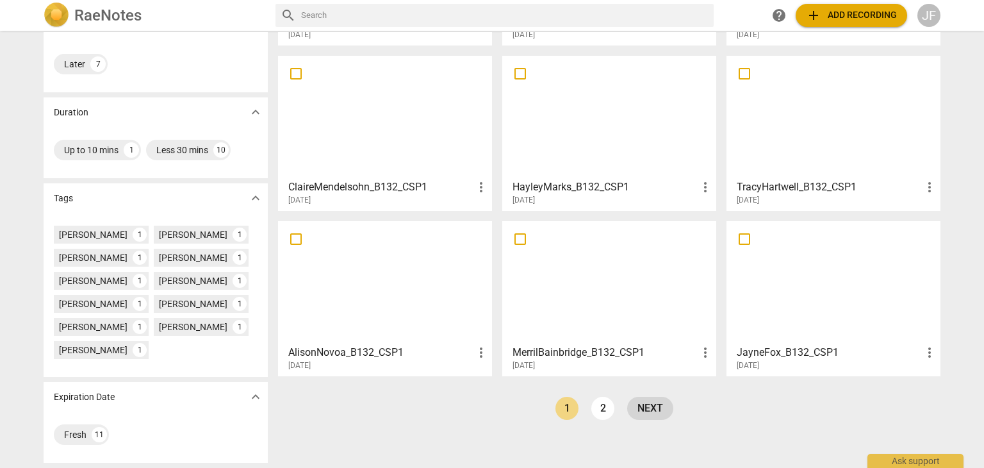
click at [638, 401] on link "next" at bounding box center [650, 408] width 46 height 23
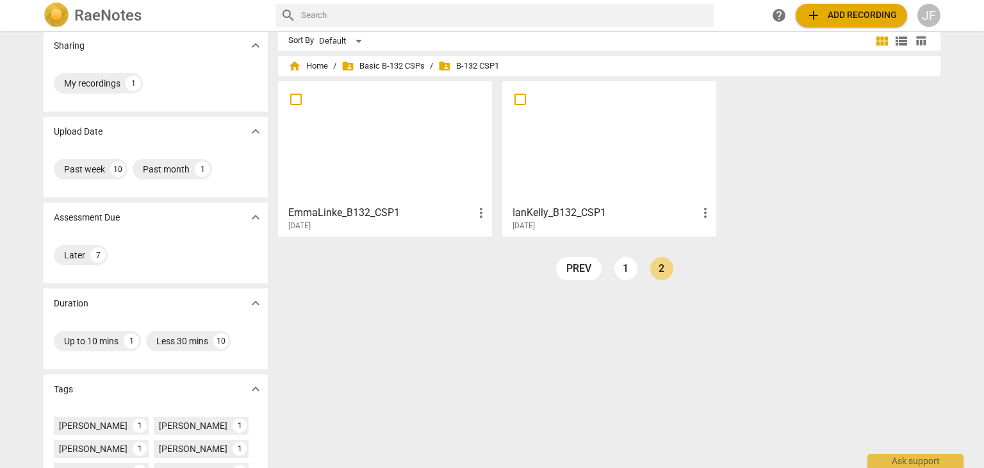
scroll to position [12, 0]
click at [400, 149] on div at bounding box center [385, 141] width 205 height 113
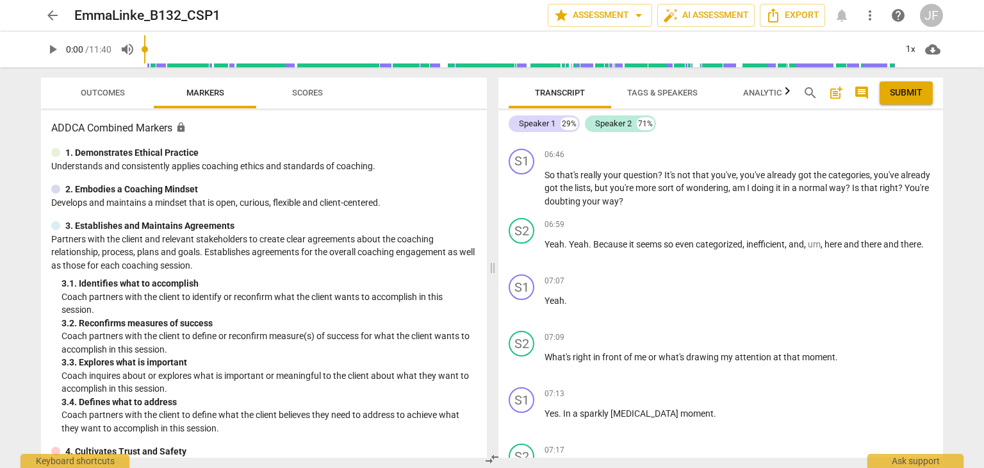
scroll to position [2235, 0]
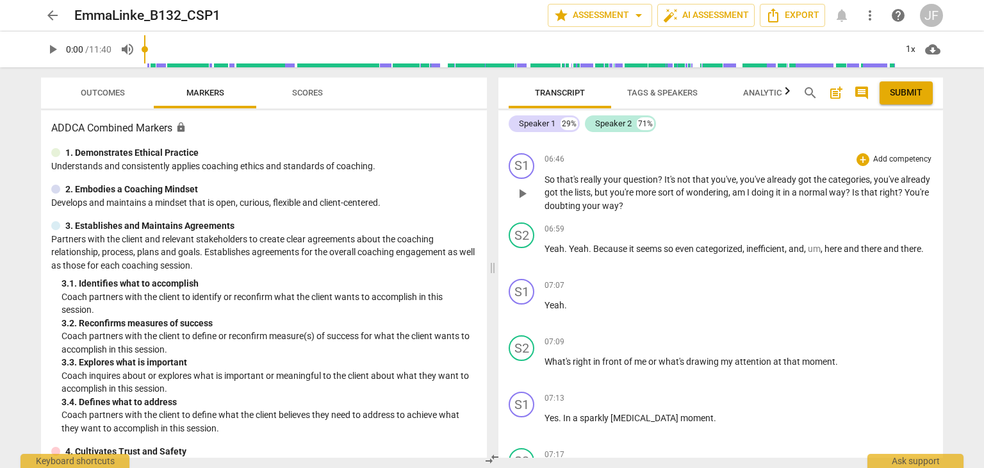
click at [547, 176] on p "So that's really your question ? It's not that you've , you've already got the …" at bounding box center [739, 193] width 388 height 40
click at [518, 186] on span "play_arrow" at bounding box center [522, 193] width 15 height 15
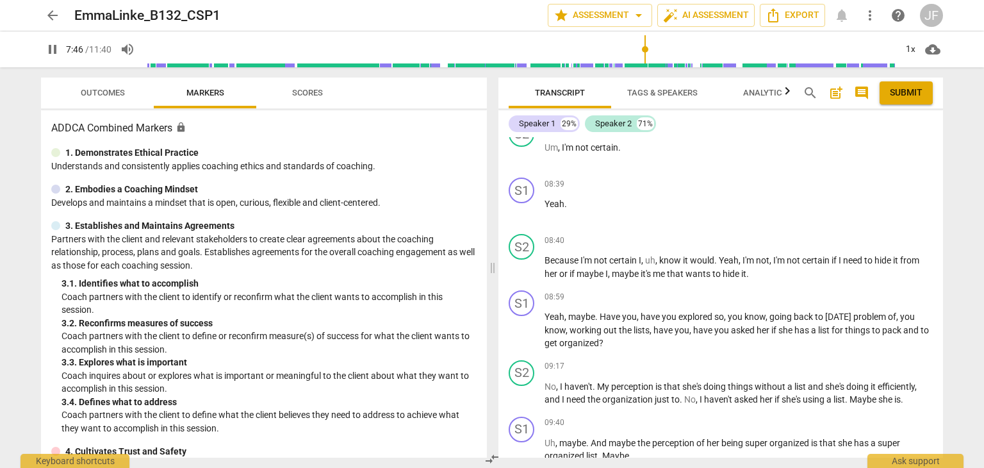
scroll to position [3465, 0]
click at [45, 44] on span "pause" at bounding box center [52, 49] width 15 height 15
type input "469"
click at [46, 13] on span "arrow_back" at bounding box center [52, 15] width 15 height 15
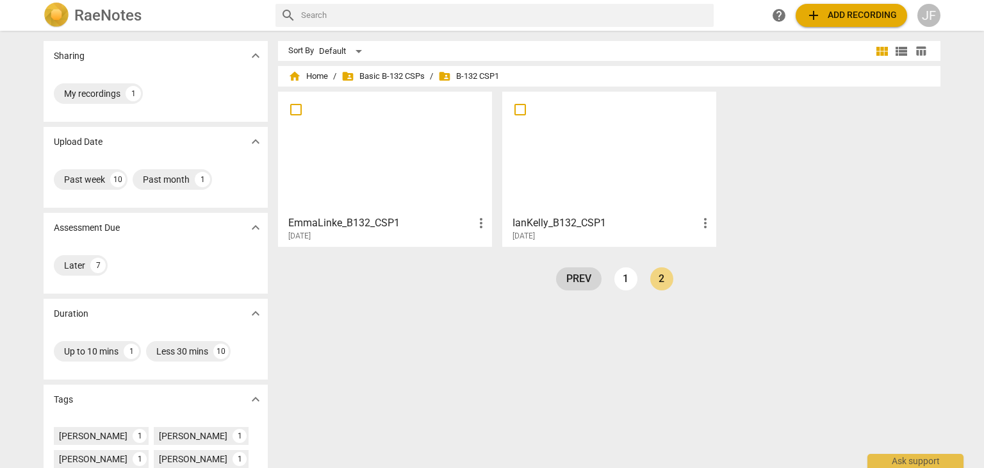
click at [570, 272] on link "prev" at bounding box center [579, 278] width 46 height 23
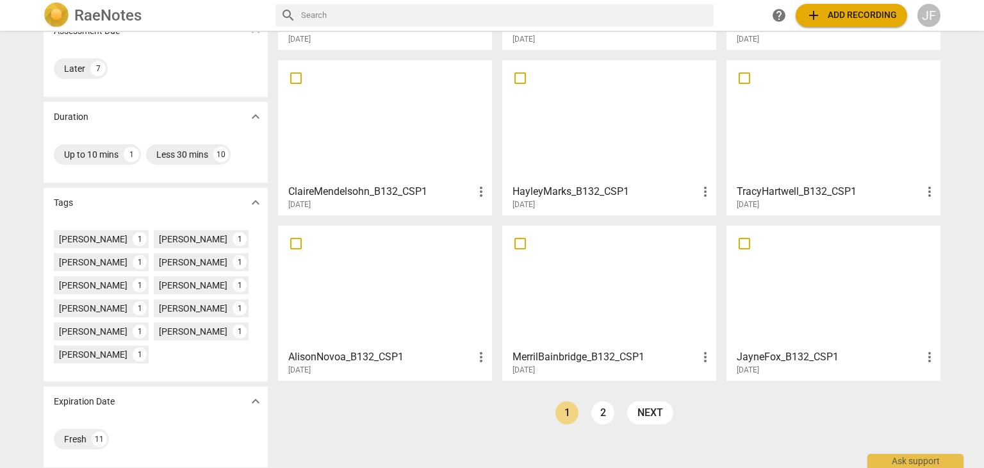
scroll to position [197, 0]
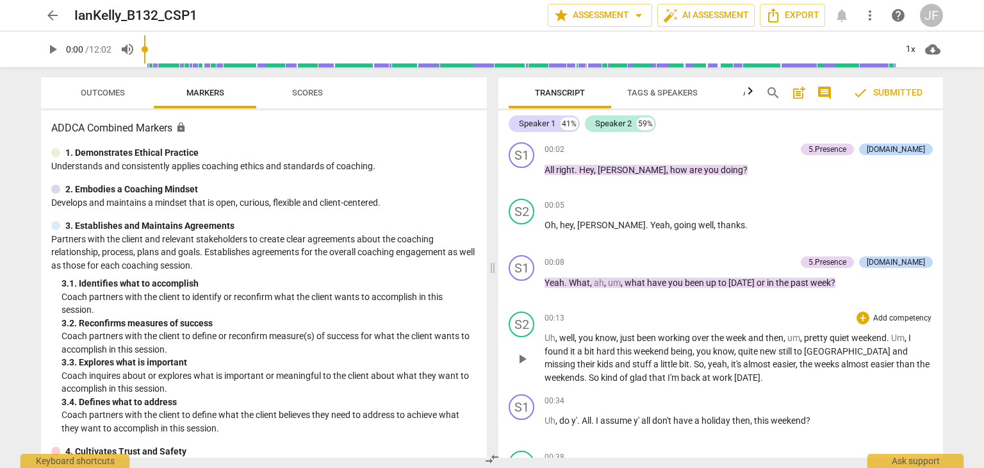
click at [639, 328] on div "00:13 + Add competency keyboard_arrow_right Uh , well , you know , just been wo…" at bounding box center [739, 347] width 388 height 72
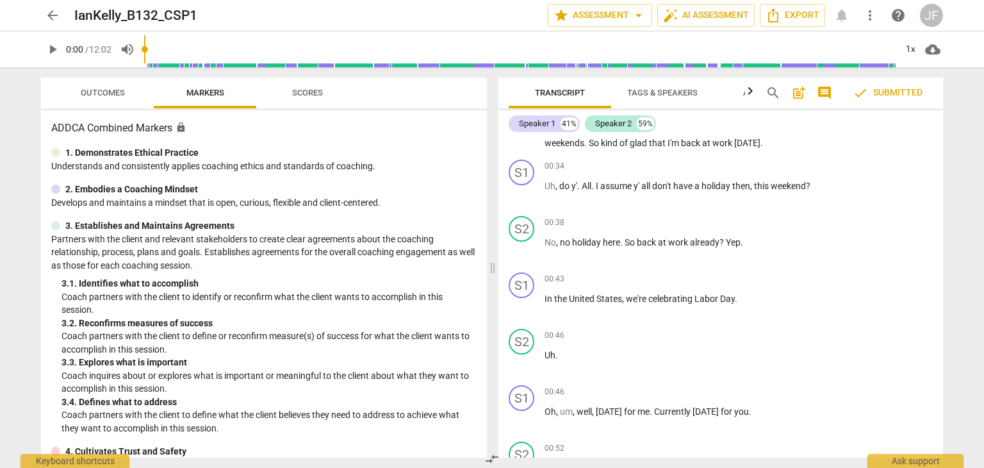
scroll to position [235, 0]
click at [867, 89] on span "check" at bounding box center [860, 92] width 15 height 15
